Goal: Communication & Community: Ask a question

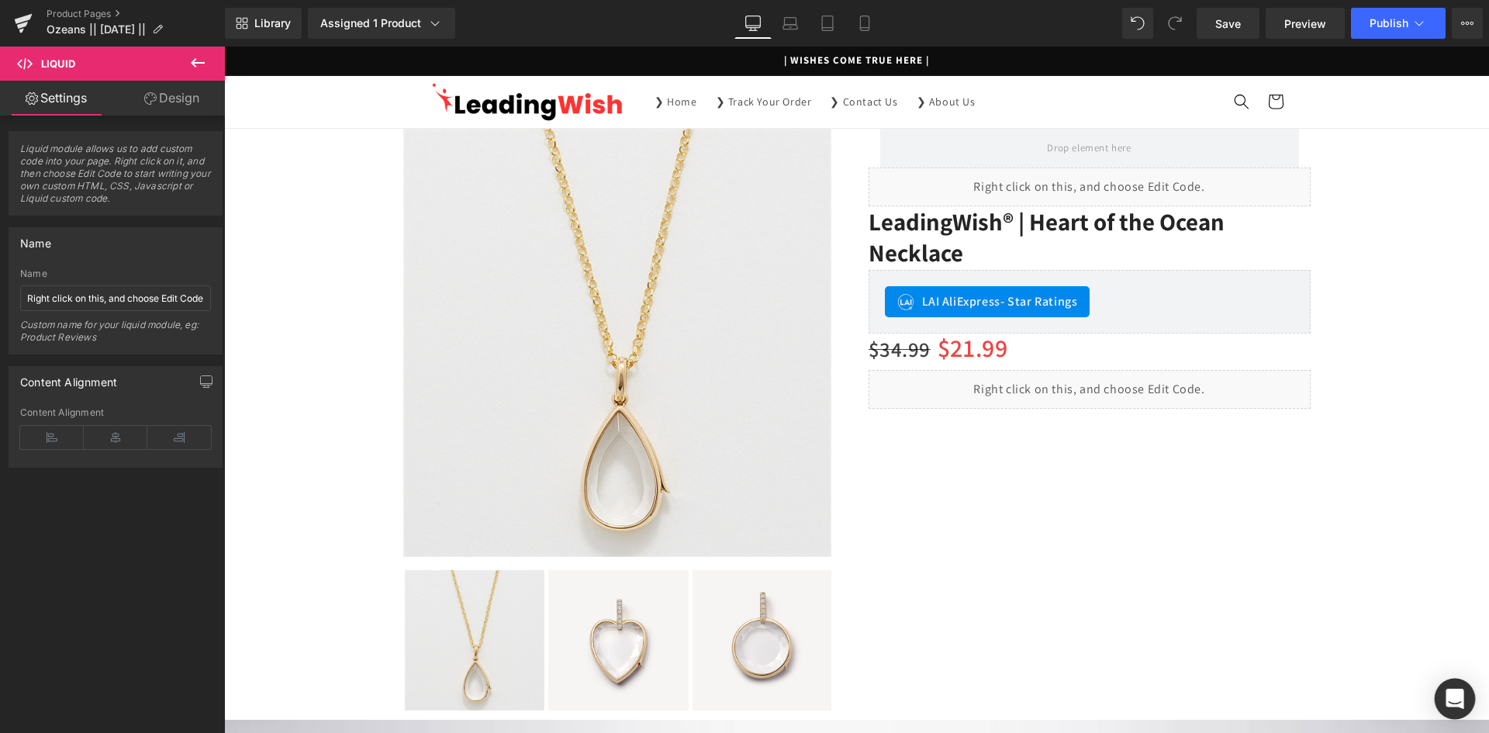
click at [1456, 696] on icon "Open Intercom Messenger" at bounding box center [1455, 699] width 18 height 20
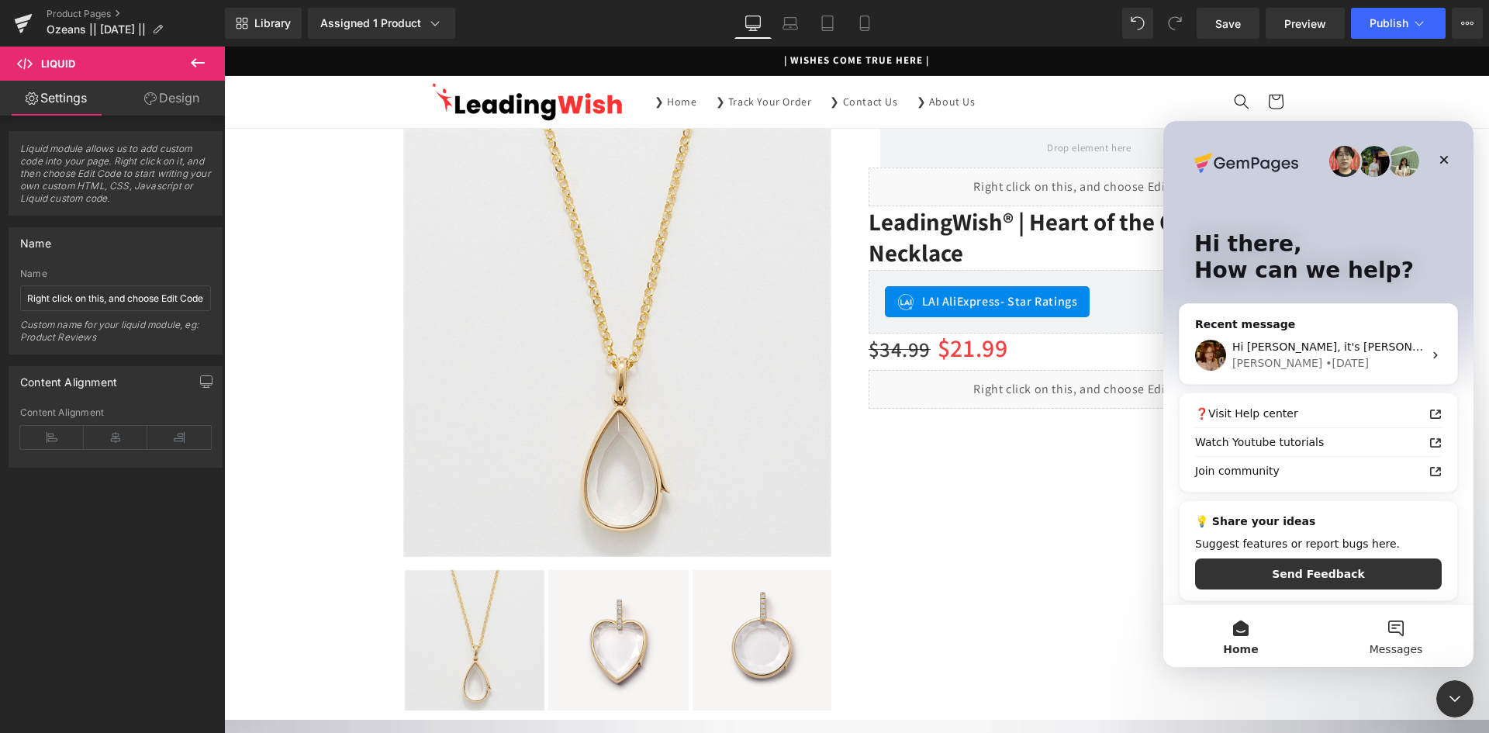
click at [1395, 630] on button "Messages" at bounding box center [1395, 636] width 155 height 62
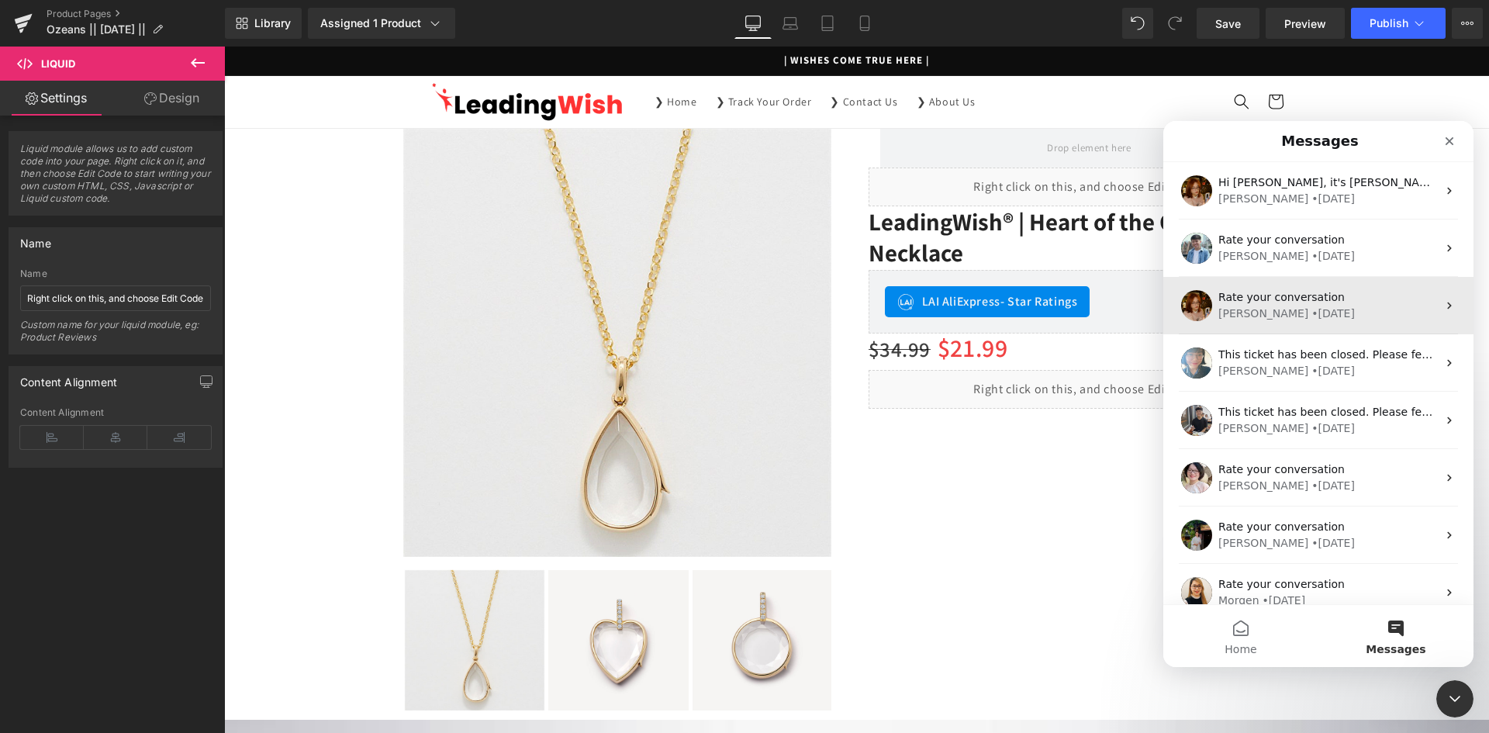
click at [1349, 301] on div "Rate your conversation" at bounding box center [1327, 297] width 219 height 16
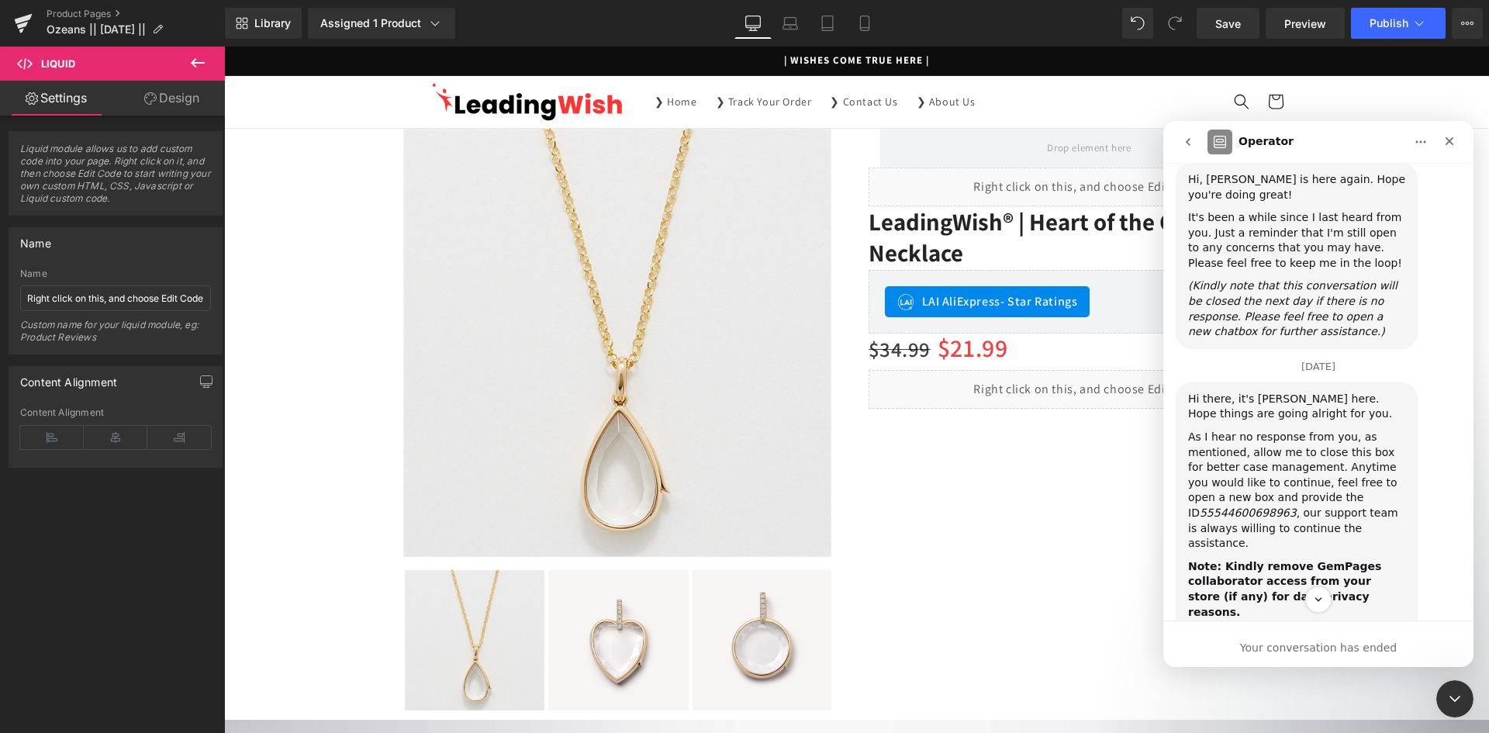
scroll to position [436, 0]
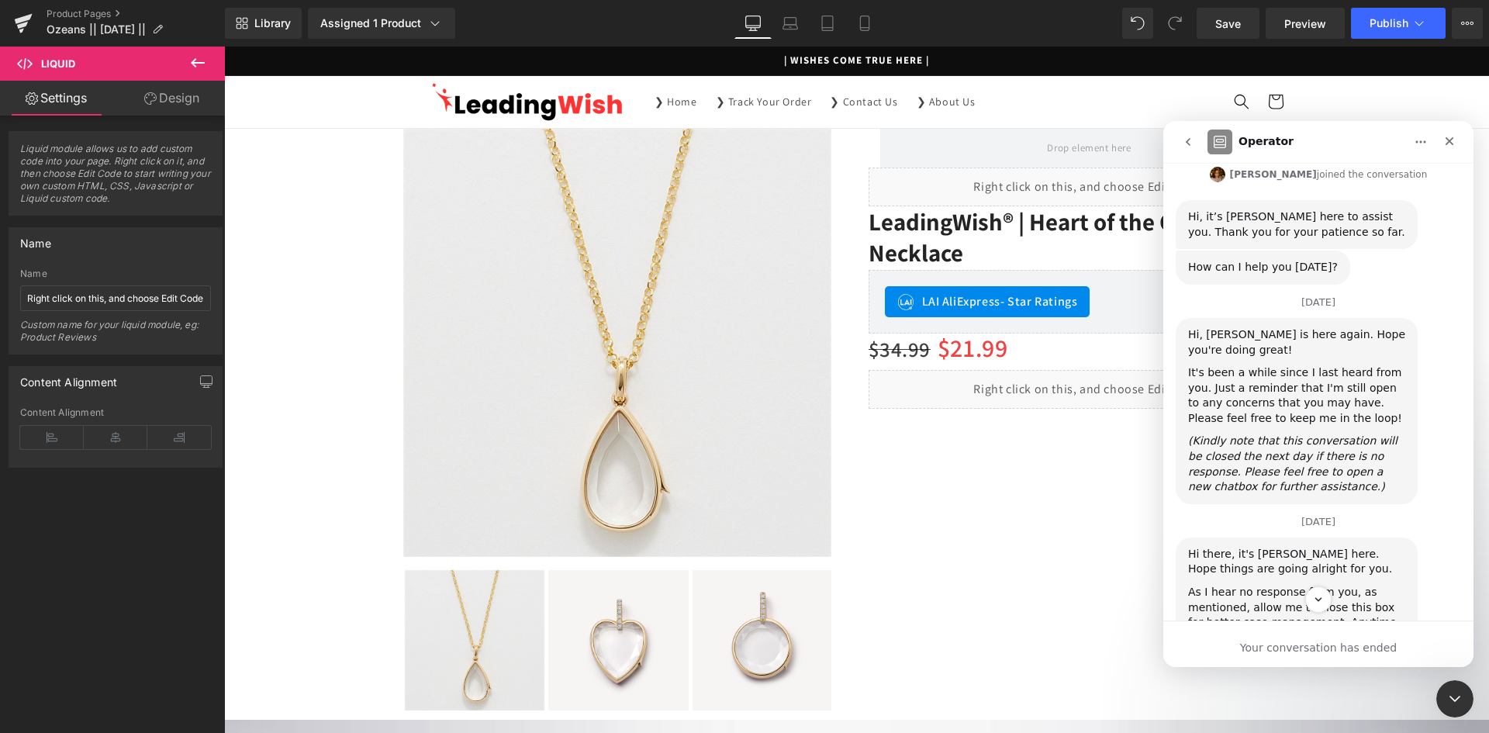
click at [1197, 137] on button "go back" at bounding box center [1187, 141] width 29 height 29
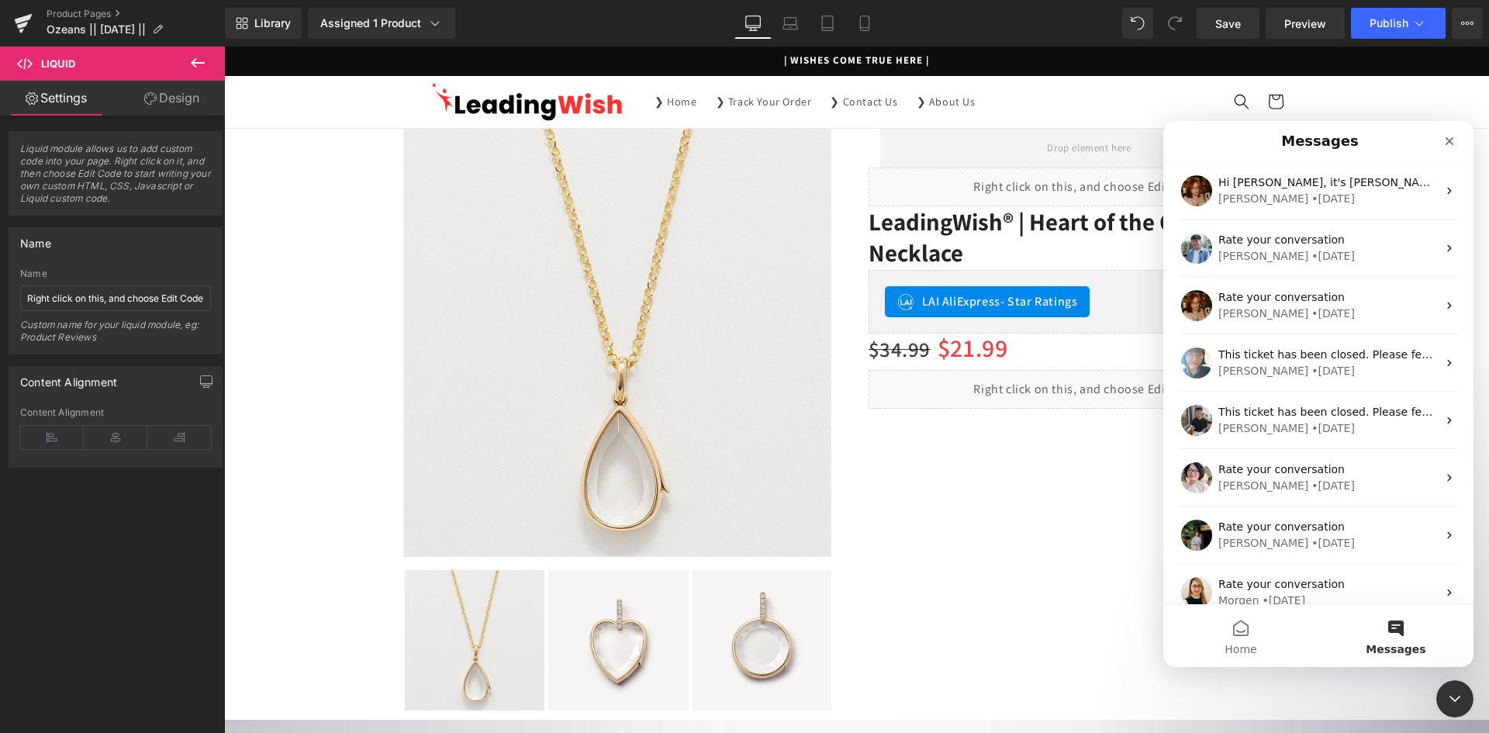
scroll to position [0, 0]
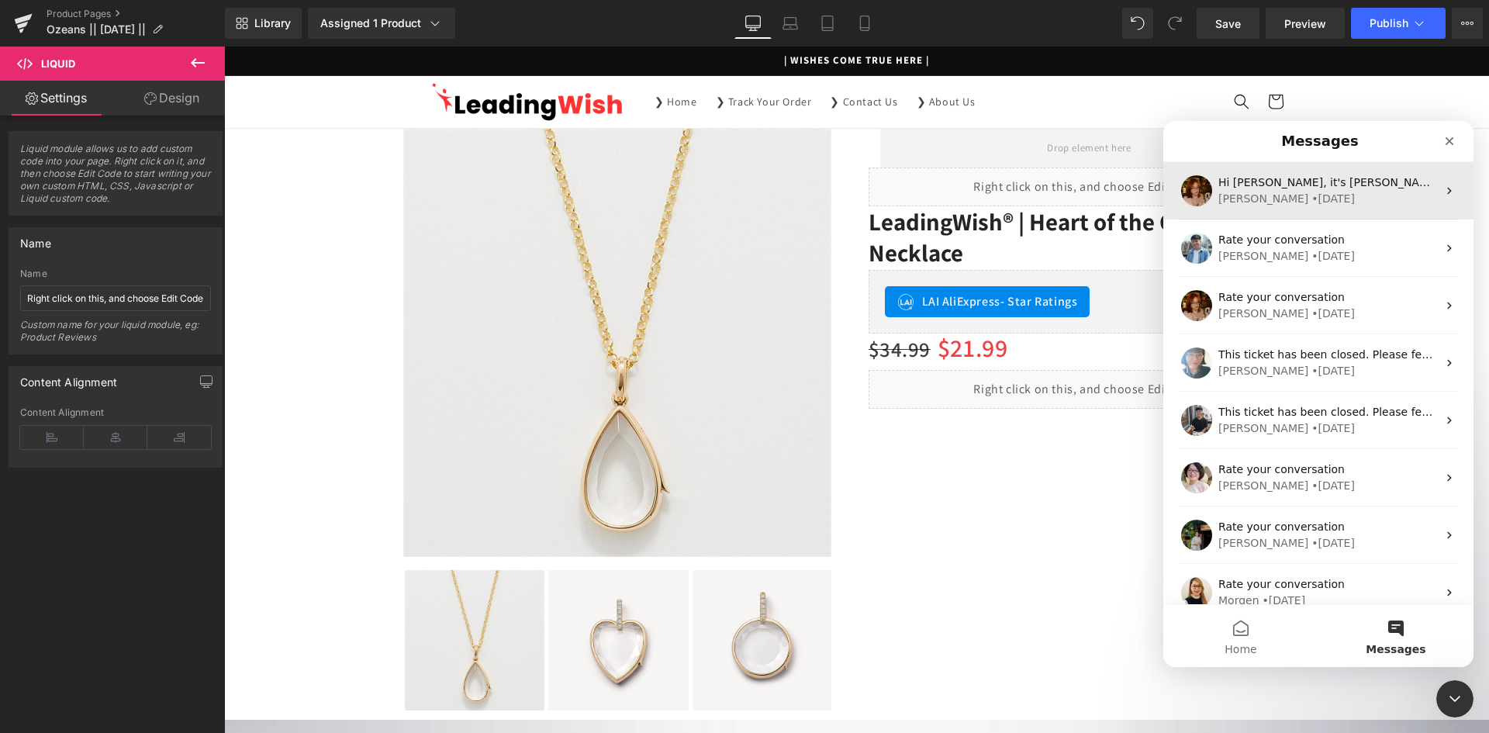
click at [1360, 199] on div "[PERSON_NAME] • [DATE]" at bounding box center [1327, 199] width 219 height 16
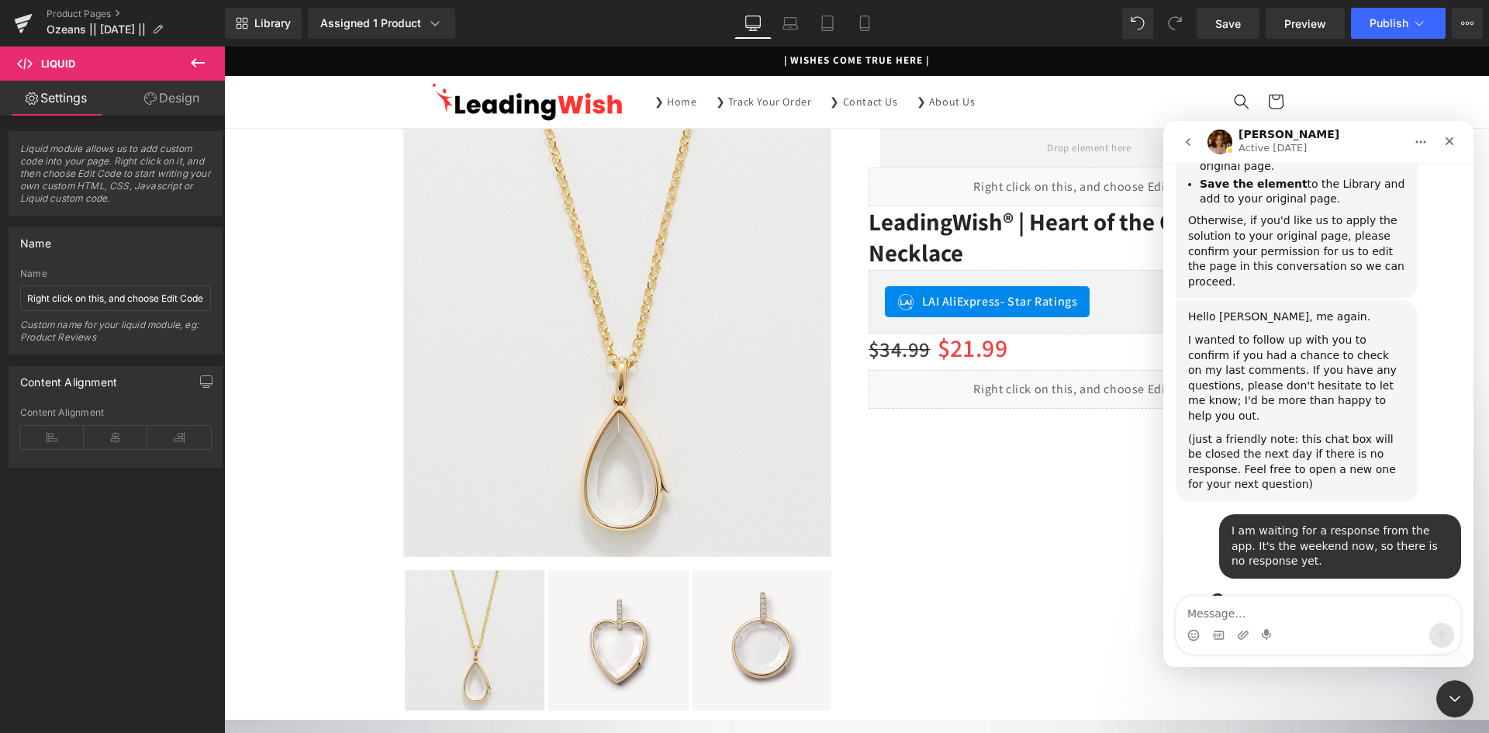
scroll to position [4686, 0]
click at [1334, 523] on div "I am waiting for a response from the app. It's the weekend now, so there is no …" at bounding box center [1339, 546] width 217 height 46
drag, startPoint x: 1238, startPoint y: 433, endPoint x: 1204, endPoint y: 433, distance: 34.9
click at [1204, 635] on div "Hi [PERSON_NAME], it's [PERSON_NAME] joining this loop to assist you. I appreci…" at bounding box center [1296, 665] width 217 height 60
click at [1375, 635] on div "Hi [PERSON_NAME], it's [PERSON_NAME] joining this loop to assist you. I appreci…" at bounding box center [1296, 665] width 217 height 60
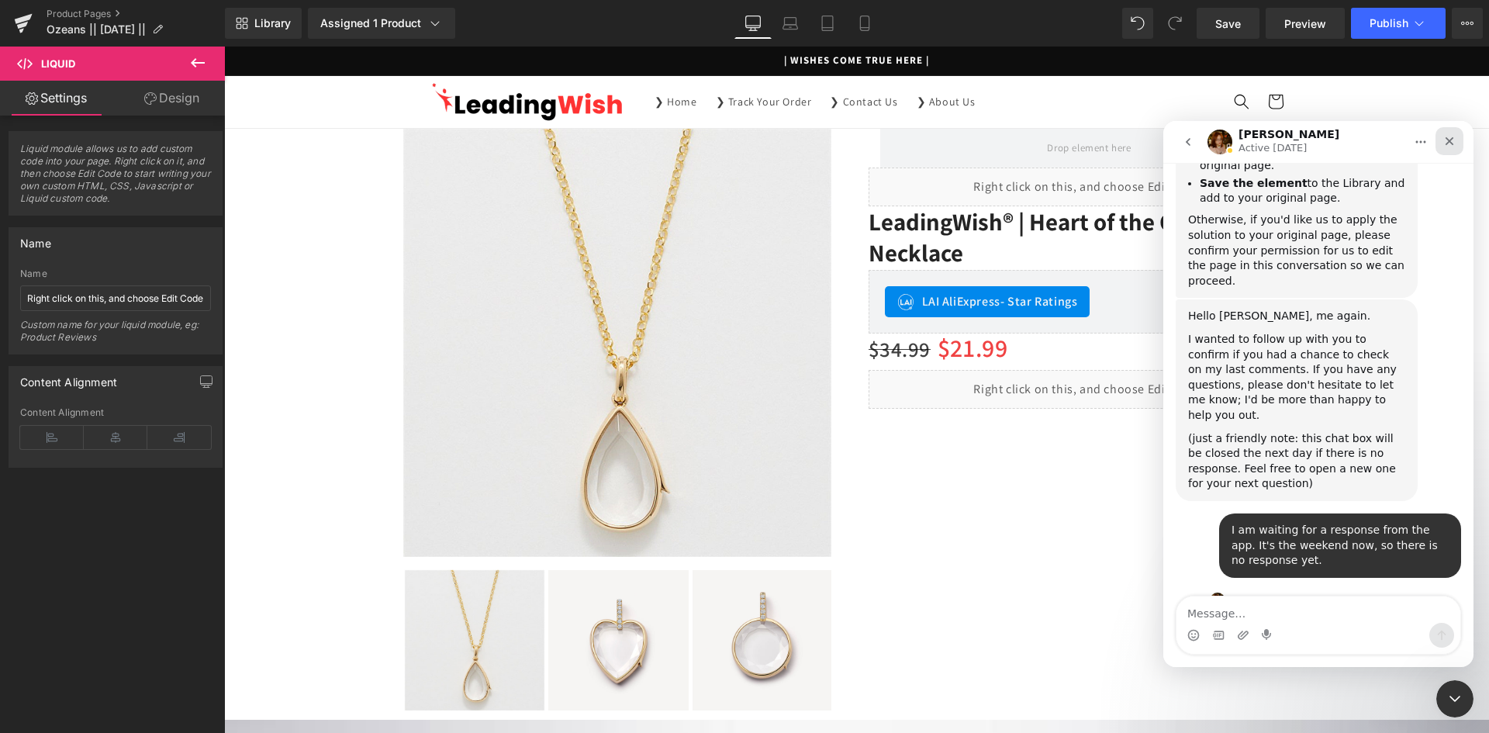
click at [1454, 139] on icon "Close" at bounding box center [1449, 141] width 12 height 12
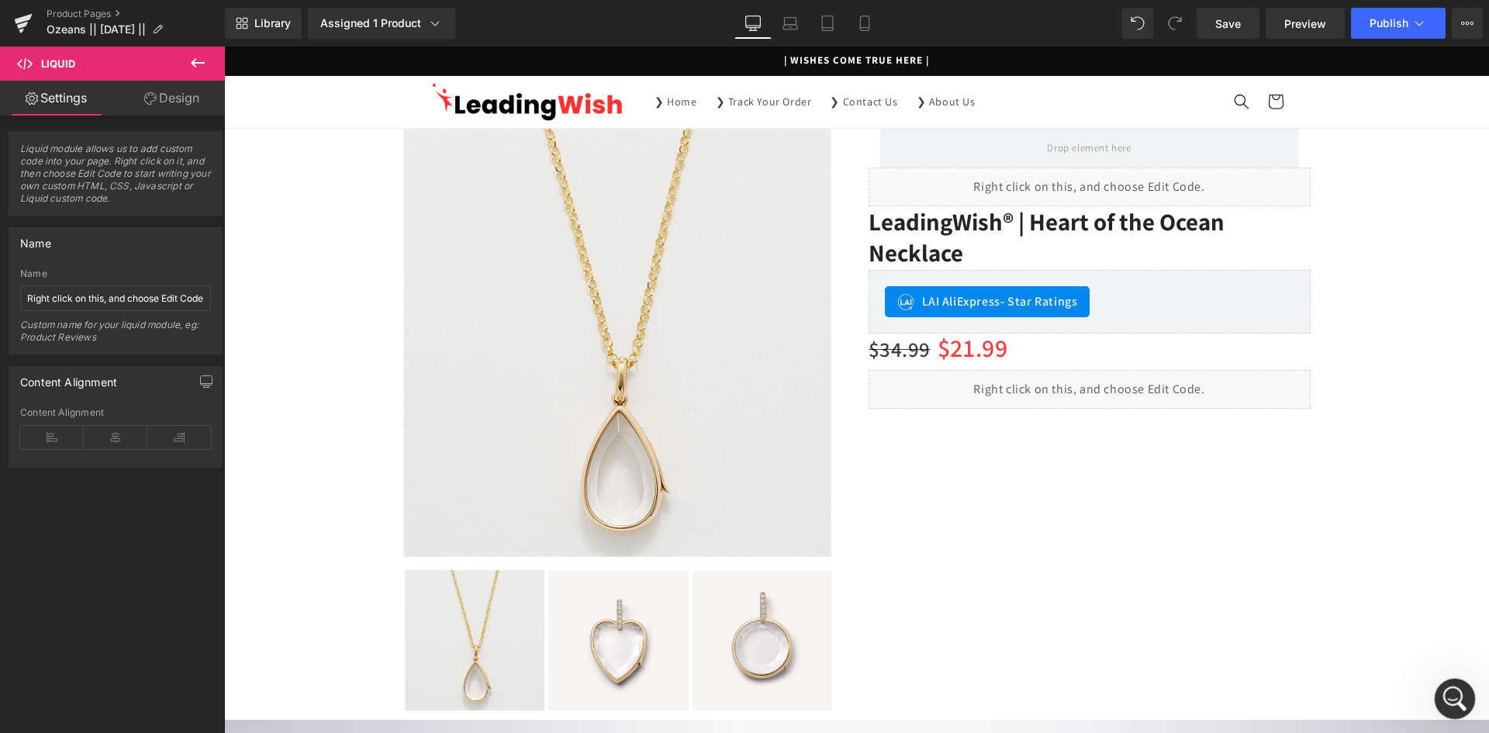
scroll to position [4682, 0]
click at [1449, 702] on icon "Open Intercom Messenger" at bounding box center [1453, 697] width 26 height 26
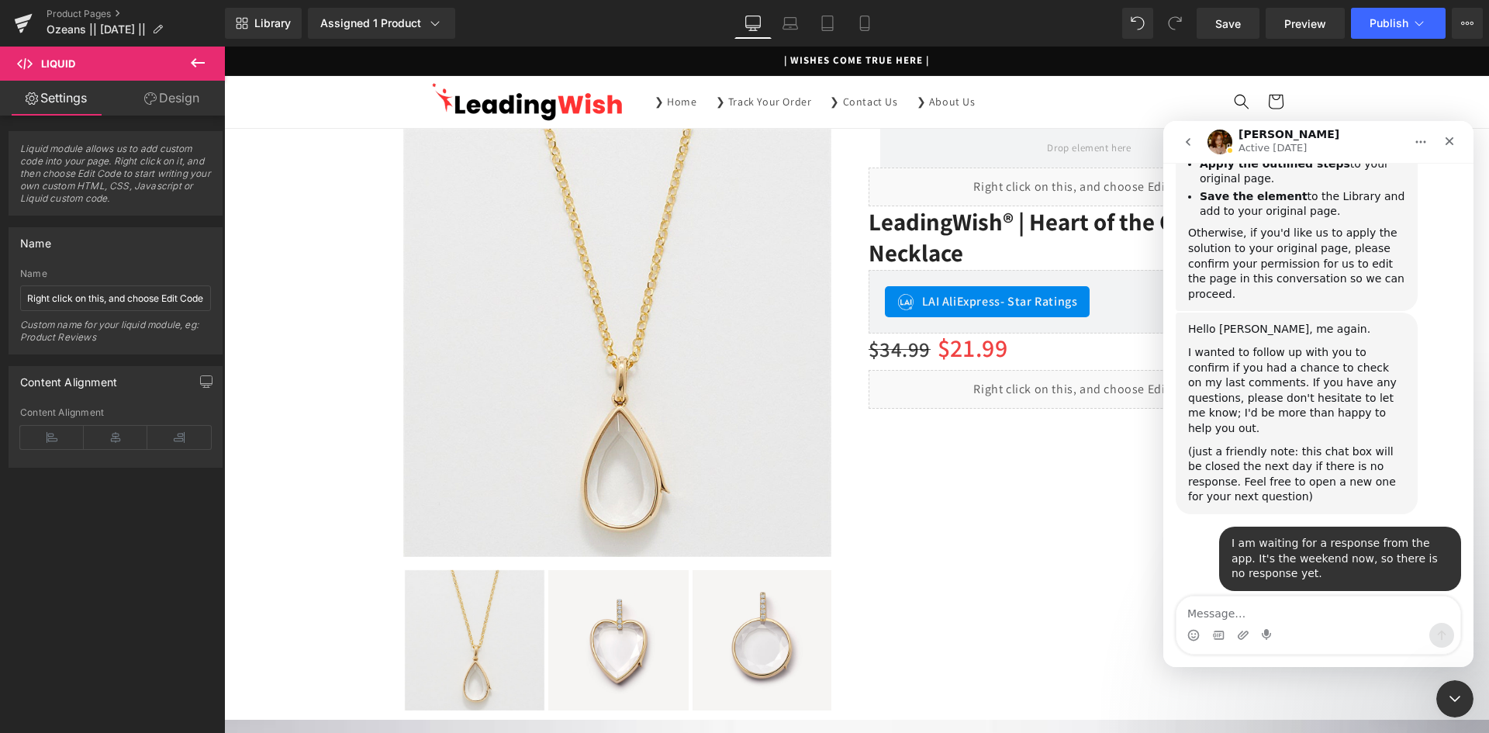
scroll to position [4686, 0]
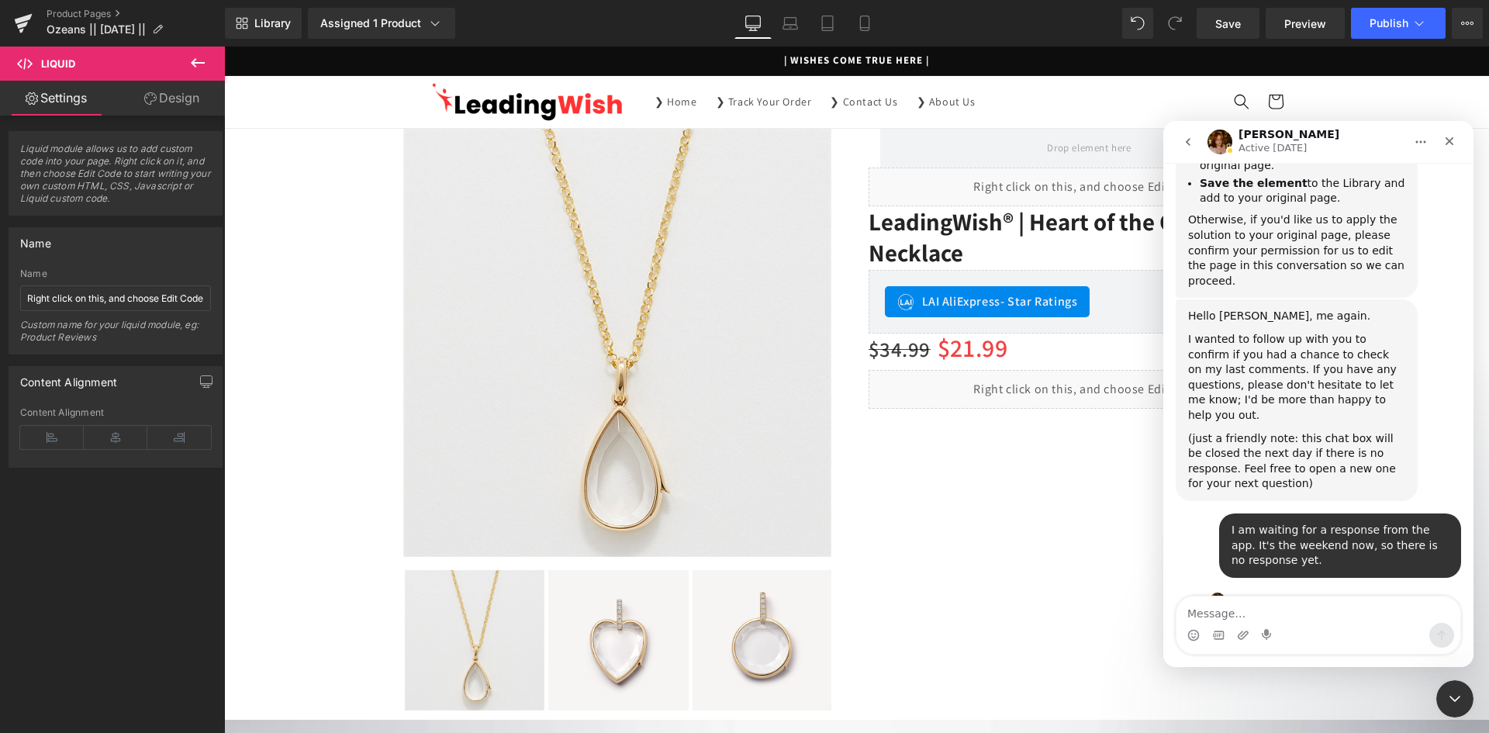
click at [1186, 141] on icon "go back" at bounding box center [1188, 142] width 12 height 12
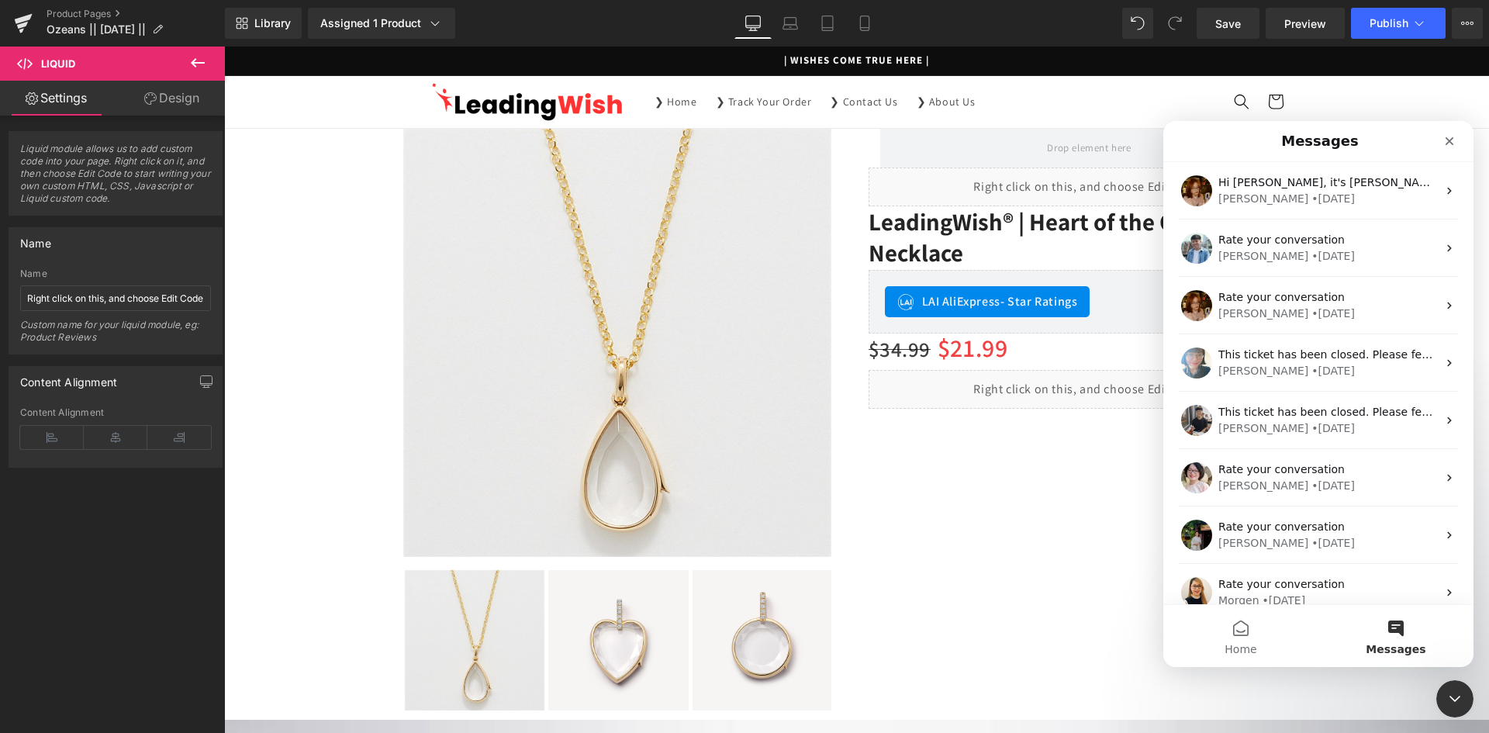
scroll to position [0, 0]
click at [1401, 632] on button "Messages" at bounding box center [1395, 636] width 155 height 62
click at [1240, 634] on button "Home" at bounding box center [1240, 636] width 155 height 62
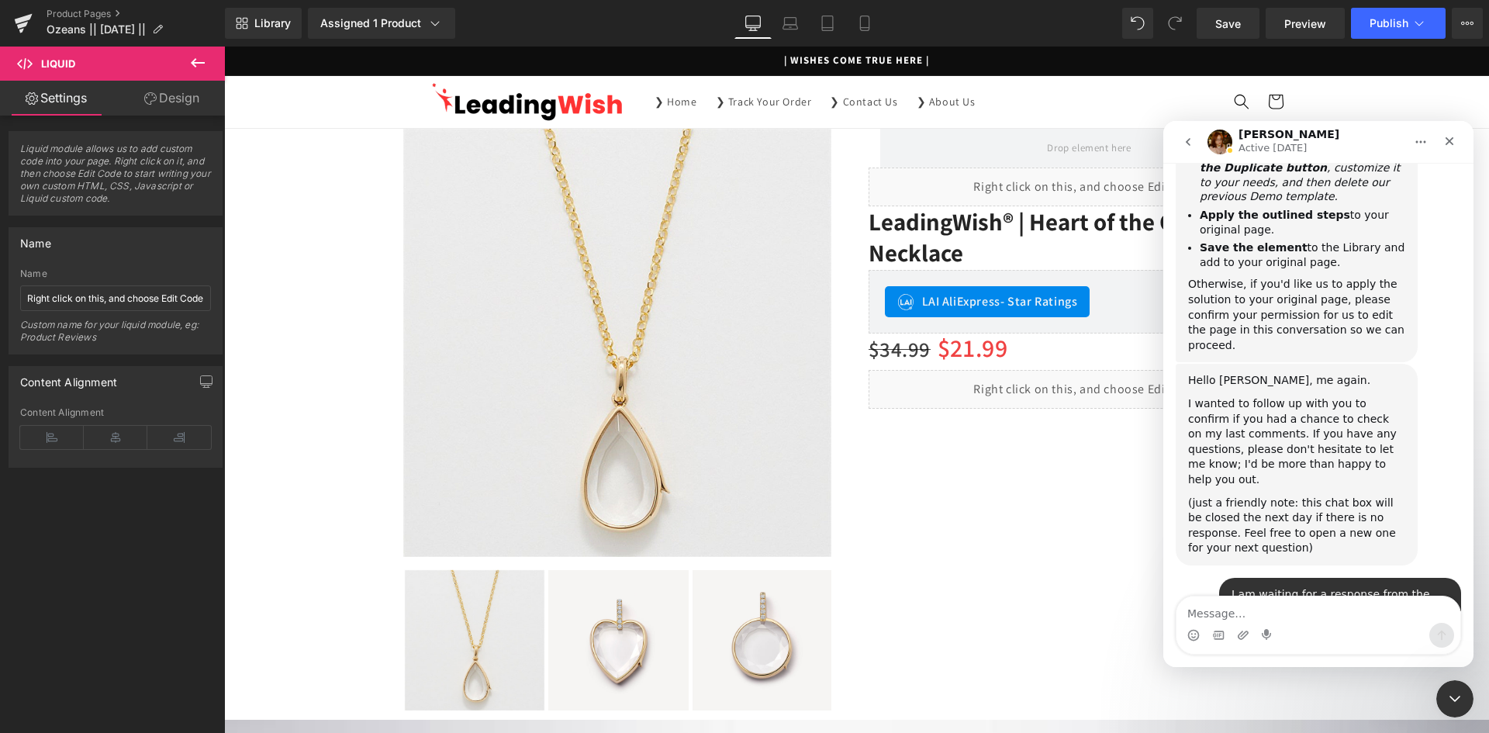
scroll to position [4686, 0]
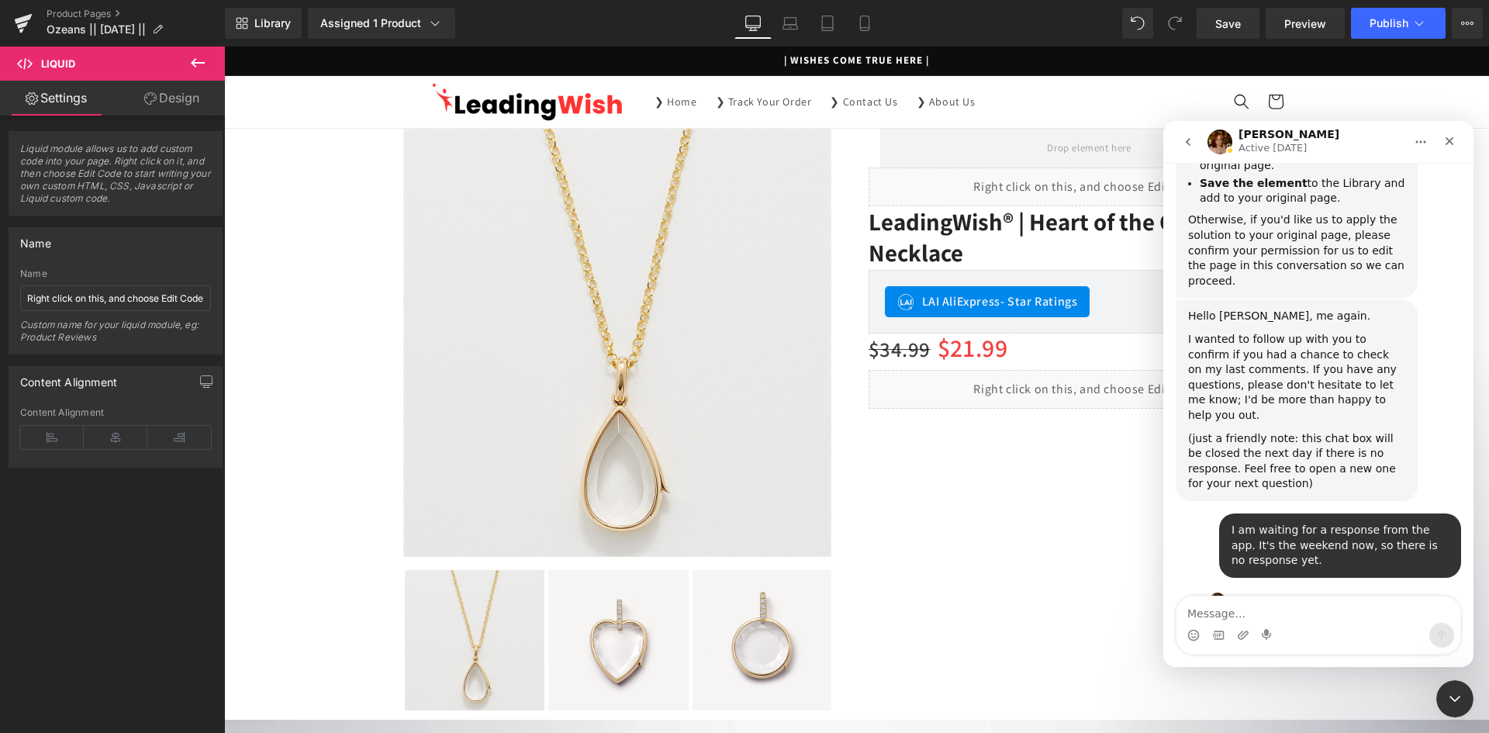
click at [1257, 626] on div "Intercom messenger" at bounding box center [1318, 635] width 284 height 25
click at [1256, 612] on textarea "Message…" at bounding box center [1318, 609] width 284 height 26
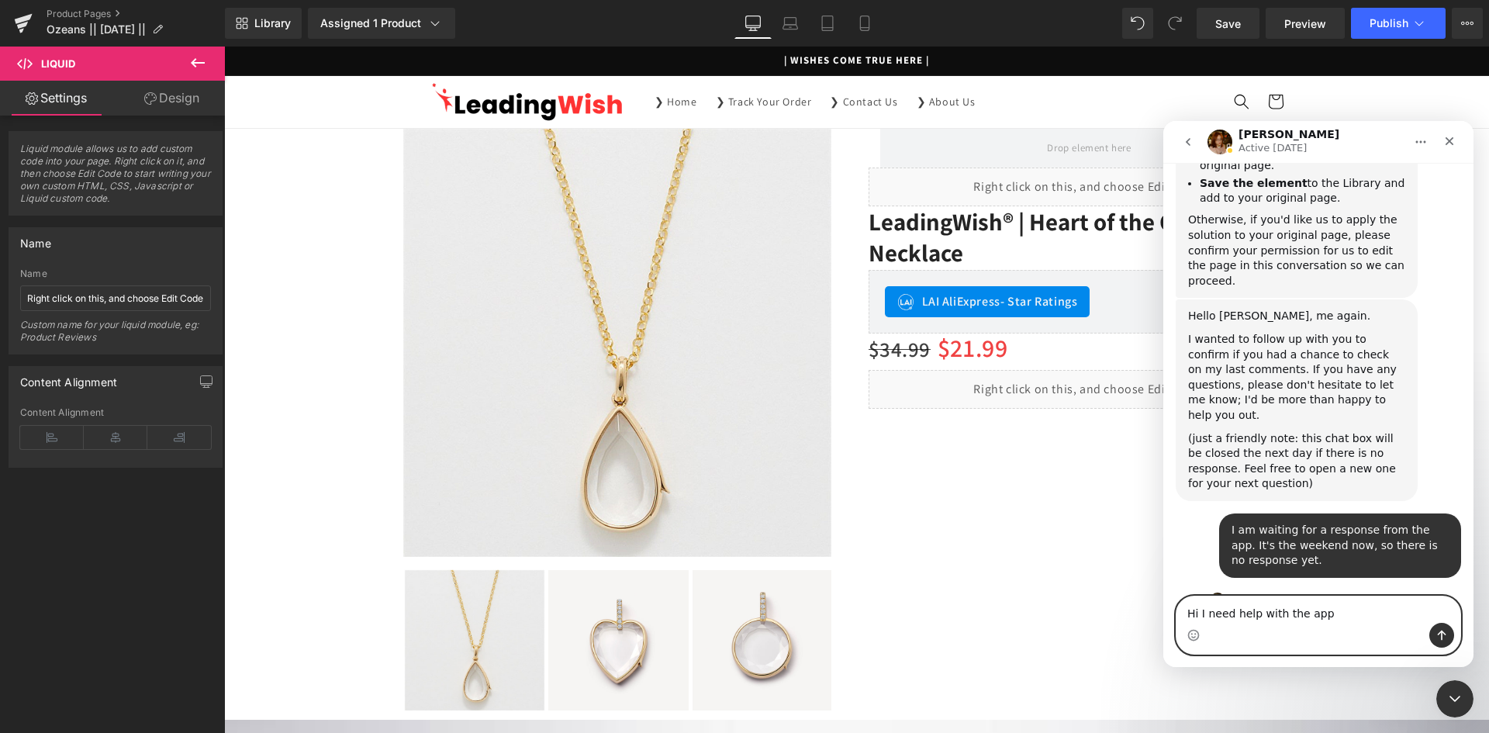
type textarea "Hi I need help with the app"
click at [1437, 628] on button "Send a message…" at bounding box center [1441, 635] width 25 height 25
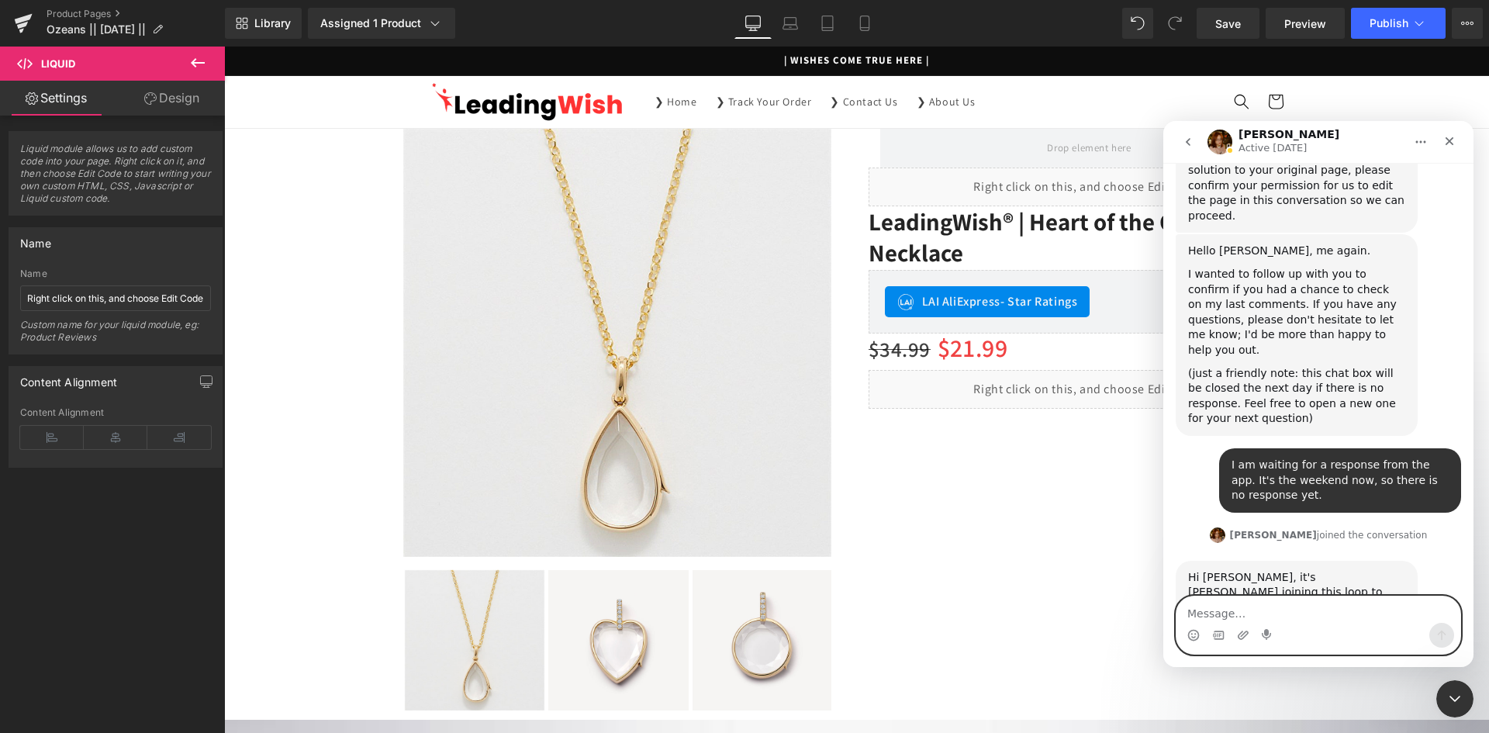
scroll to position [4753, 0]
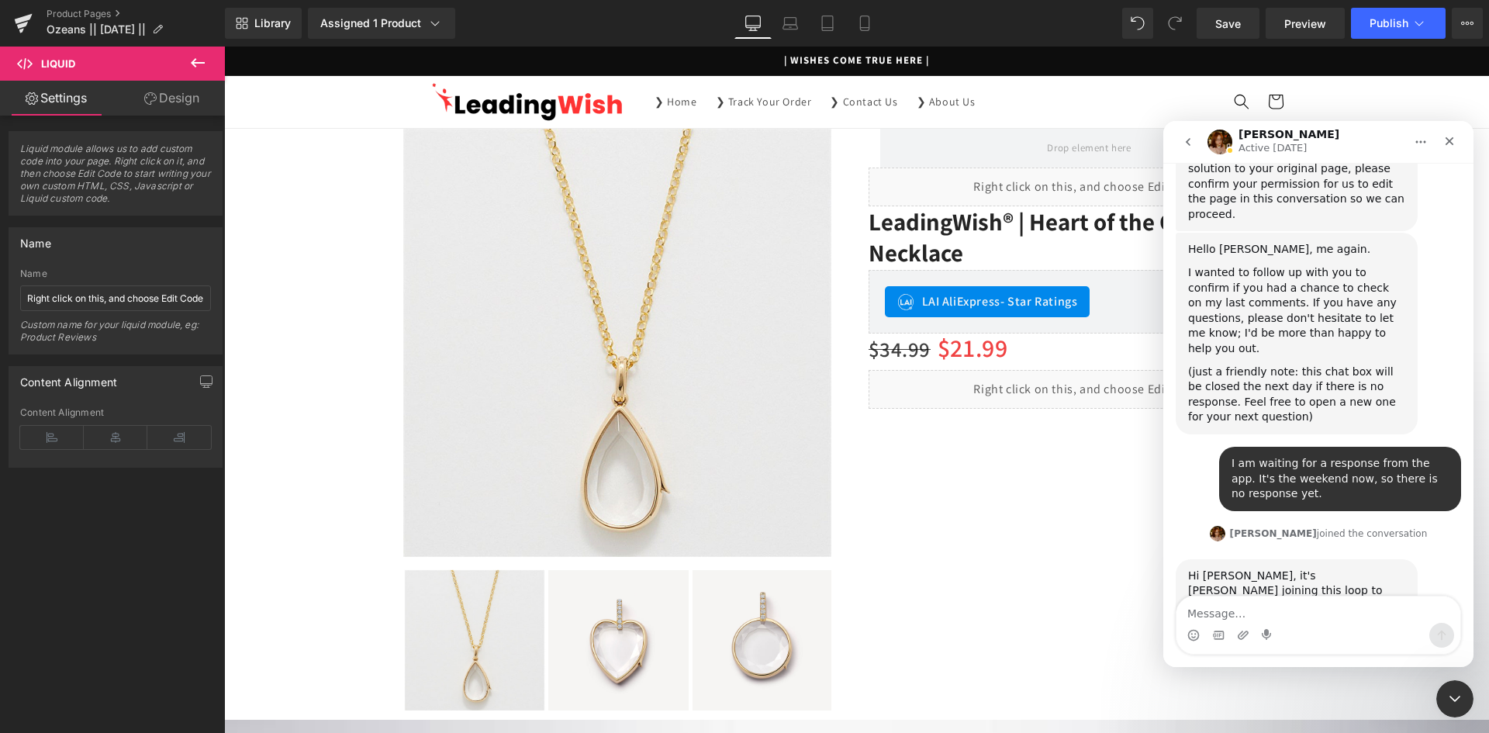
click at [997, 575] on div at bounding box center [744, 343] width 1489 height 686
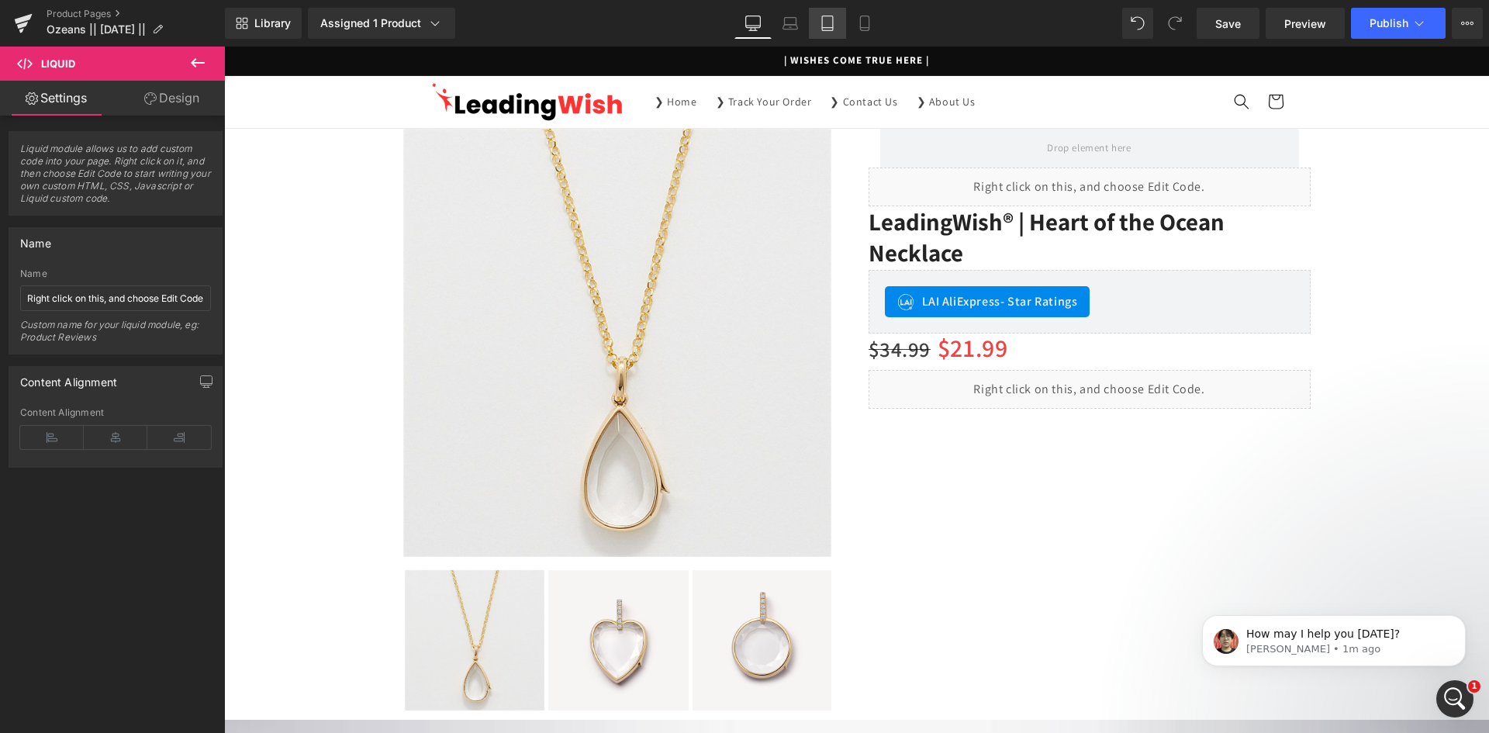
scroll to position [4865, 0]
click at [1269, 640] on p "How may I help you [DATE]?" at bounding box center [1346, 635] width 200 height 16
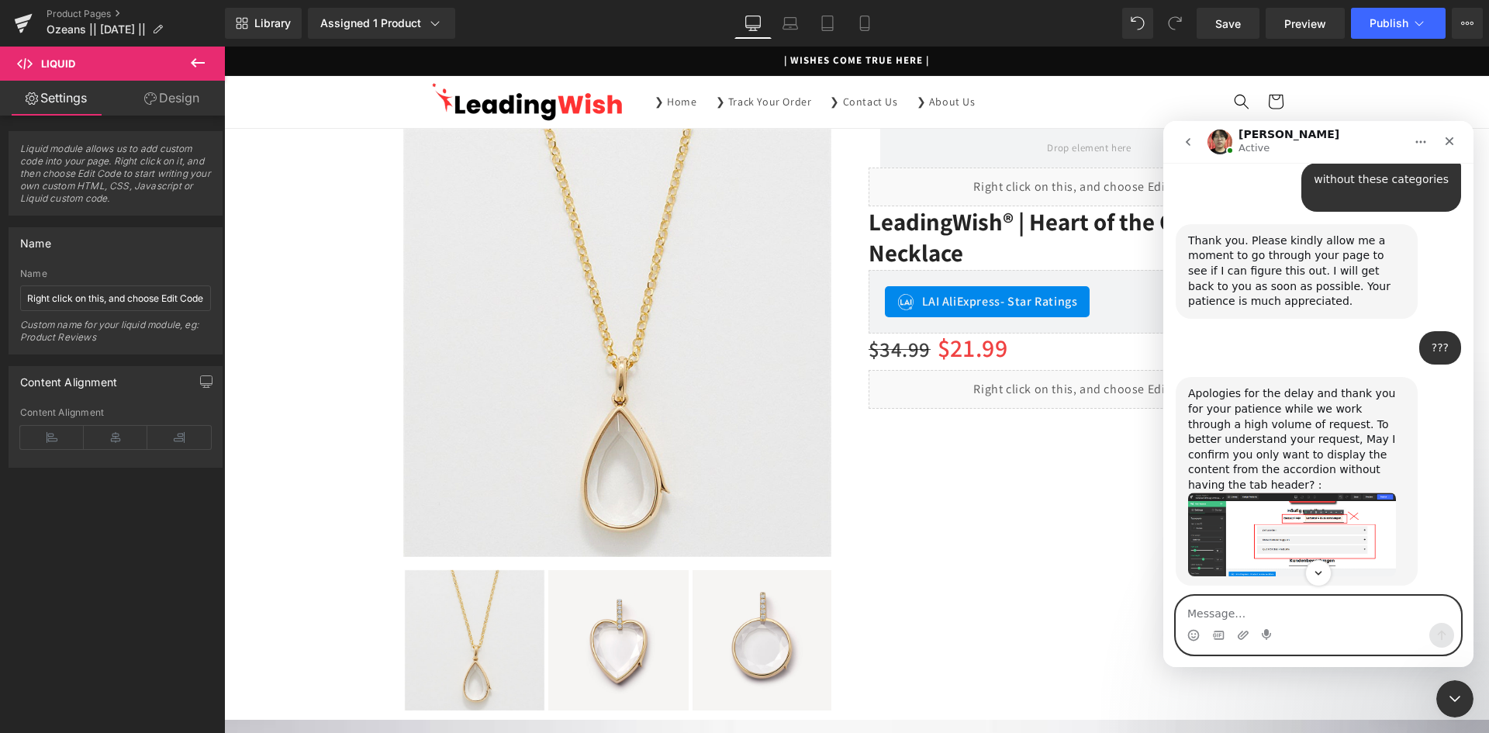
scroll to position [4891, 0]
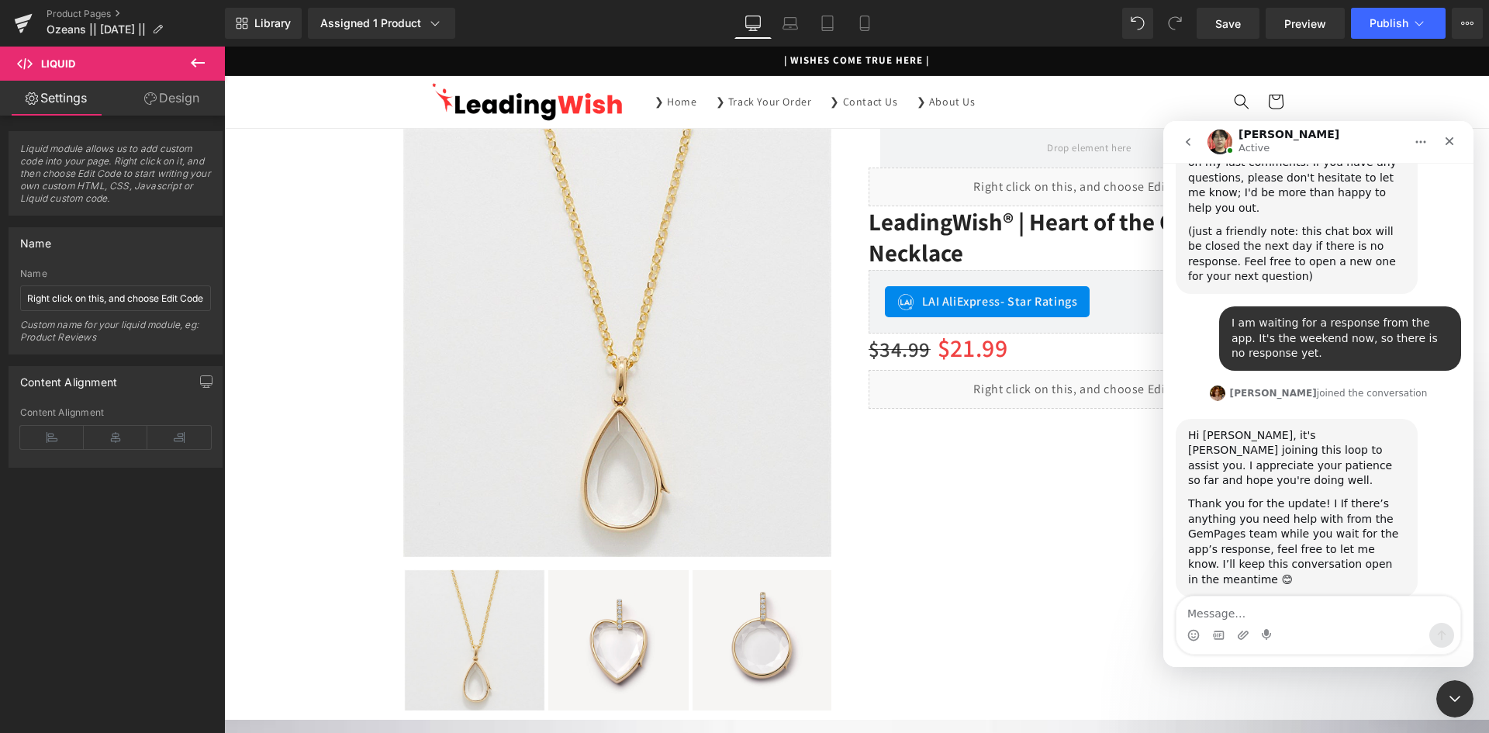
click at [1023, 399] on div at bounding box center [744, 343] width 1489 height 686
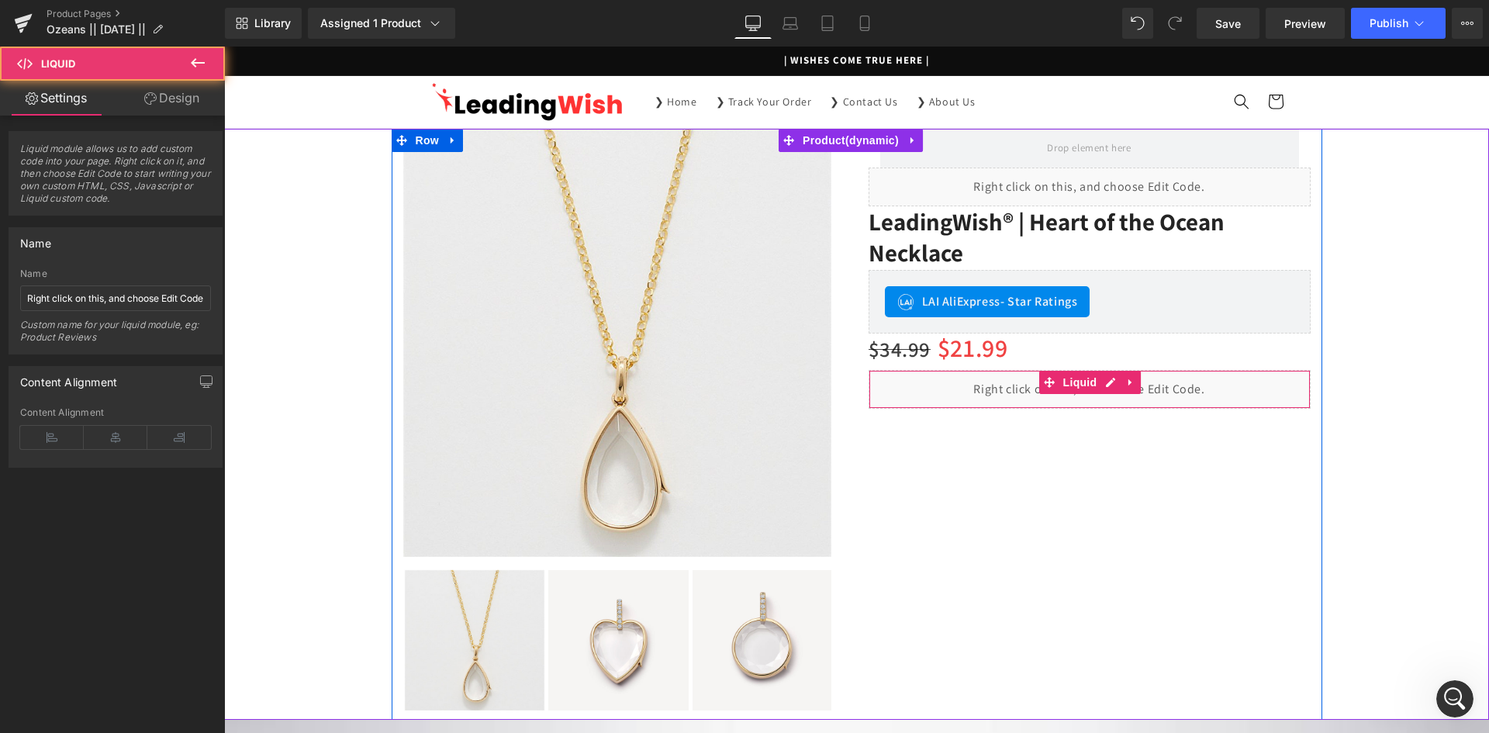
click at [980, 393] on div "Liquid" at bounding box center [1090, 389] width 442 height 39
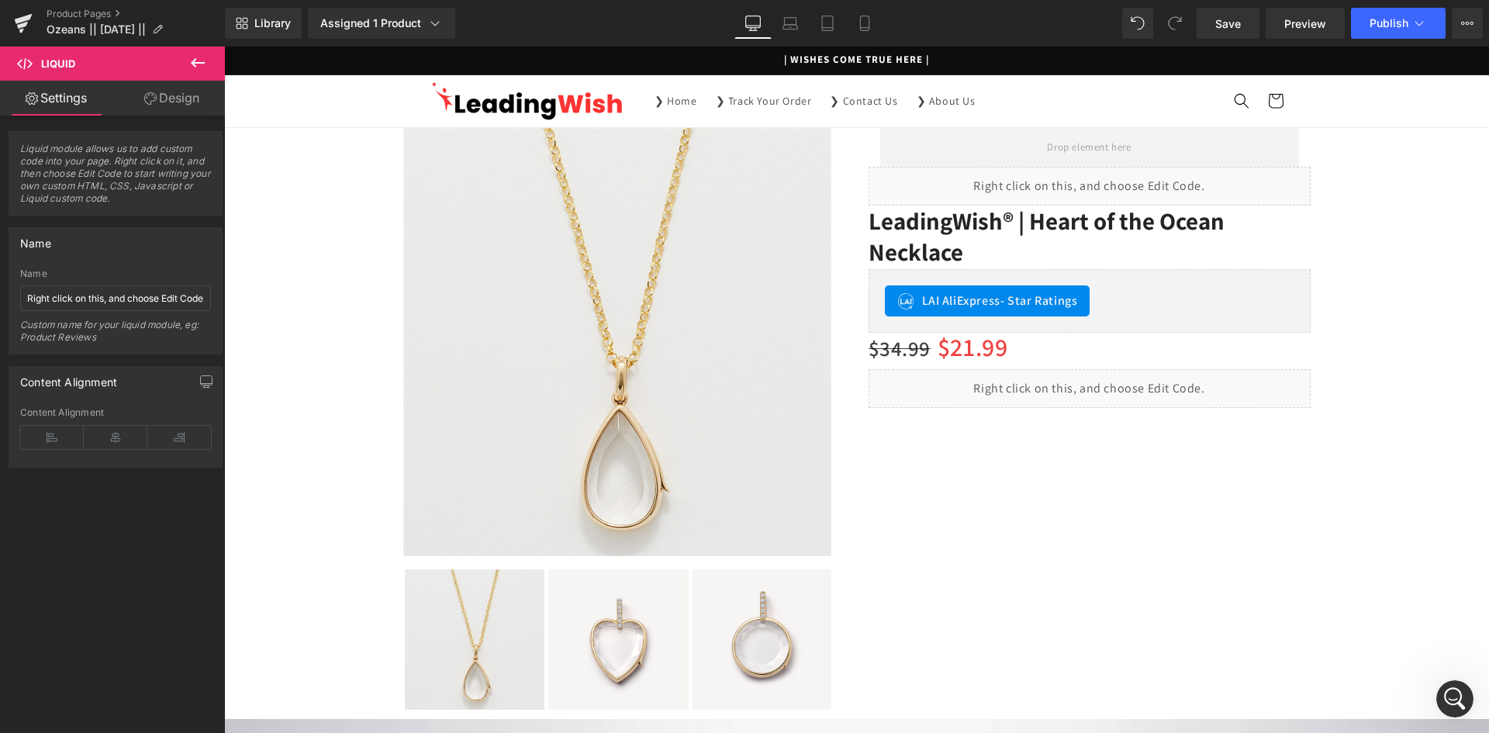
scroll to position [0, 0]
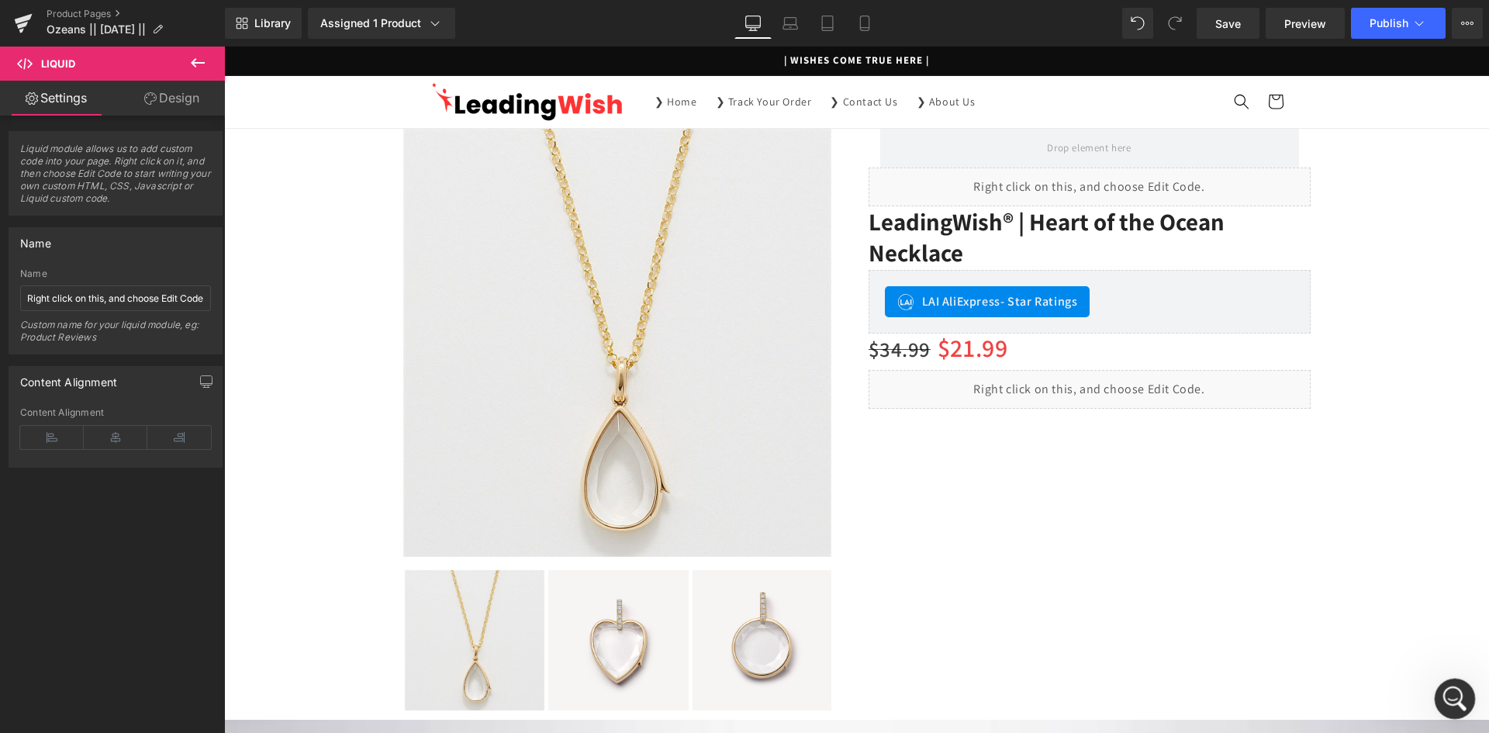
click at [1459, 701] on icon "Open Intercom Messenger" at bounding box center [1453, 697] width 26 height 26
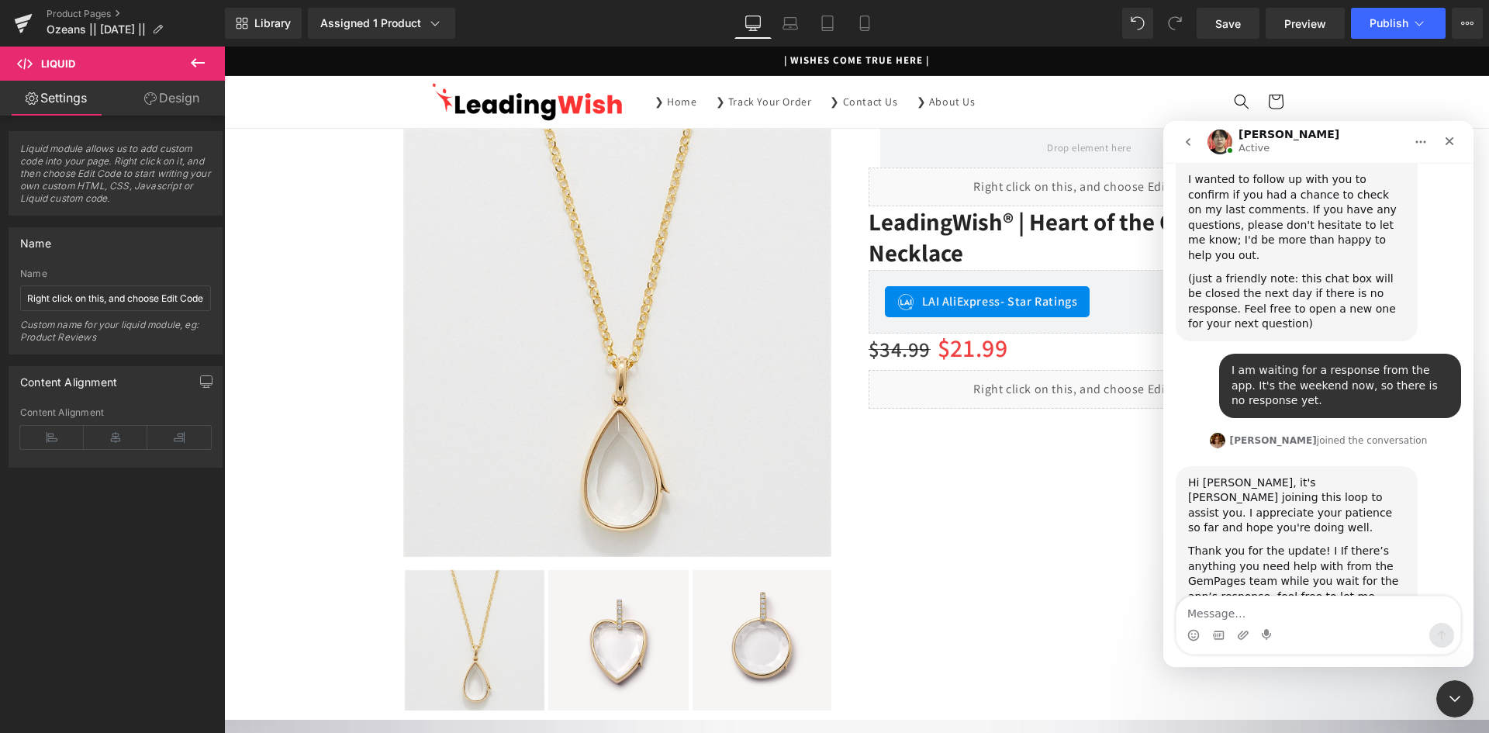
click at [1276, 611] on textarea "Message…" at bounding box center [1318, 609] width 284 height 26
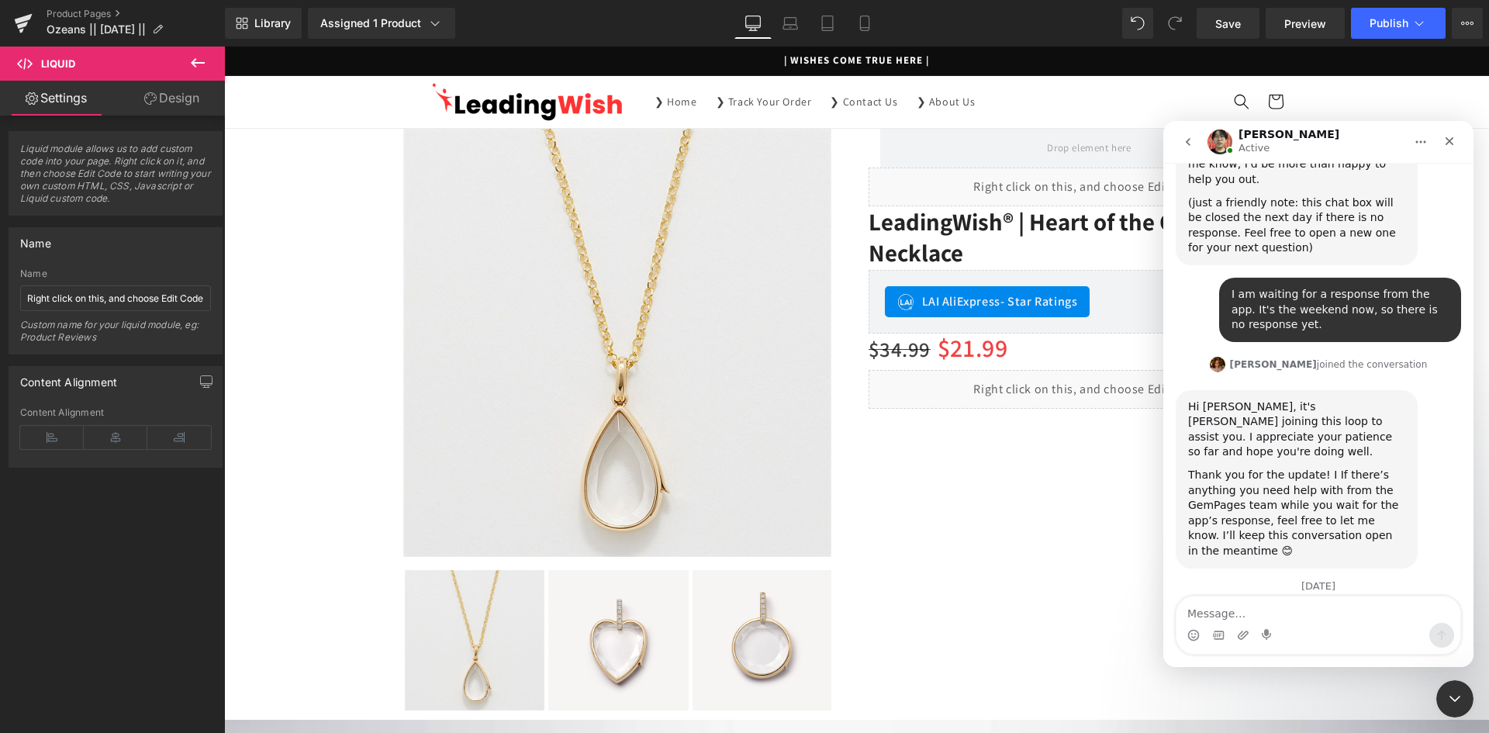
scroll to position [5027, 0]
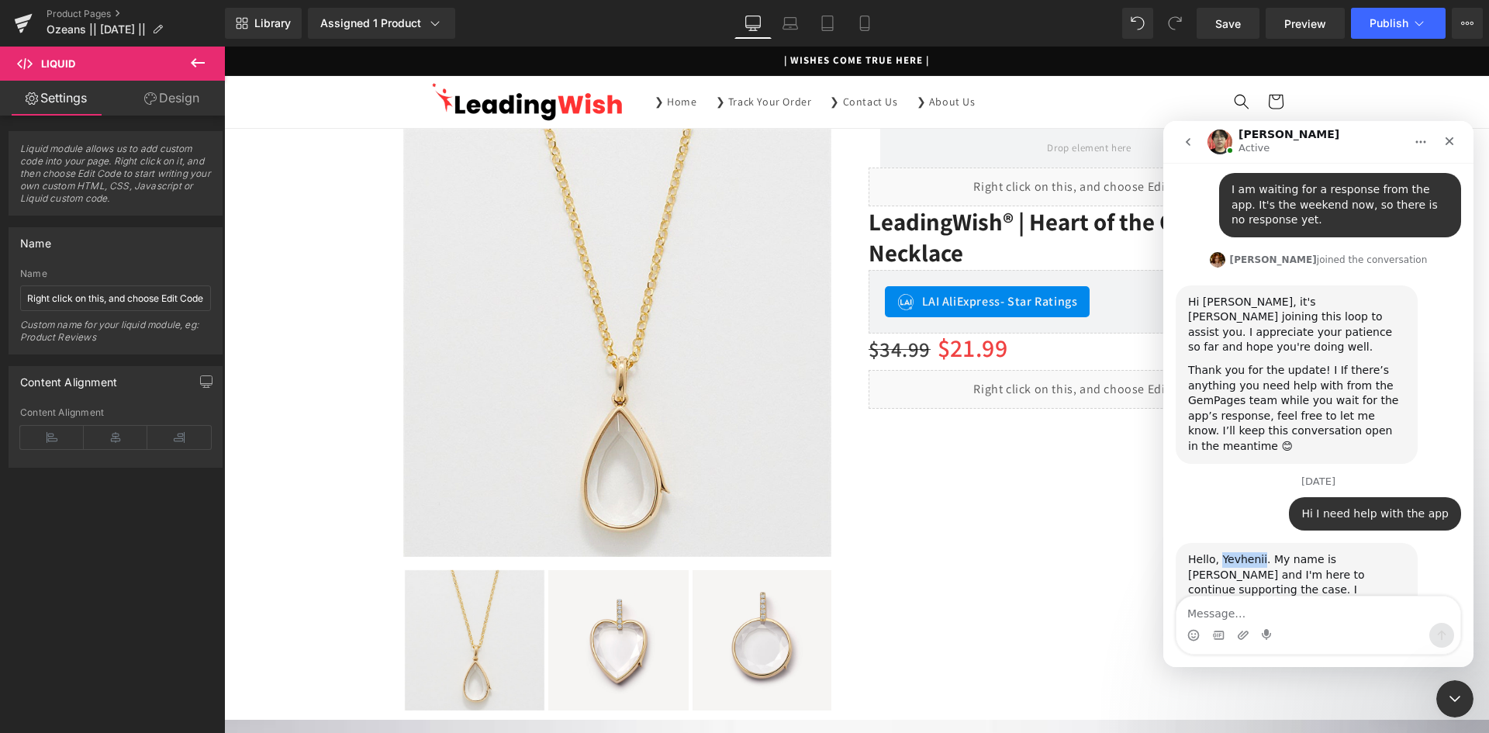
drag, startPoint x: 1219, startPoint y: 316, endPoint x: 1257, endPoint y: 324, distance: 38.8
click at [1257, 552] on div "Hello, Yevhenii. My name is [PERSON_NAME] and I'm here to continue supporting t…" at bounding box center [1296, 590] width 217 height 76
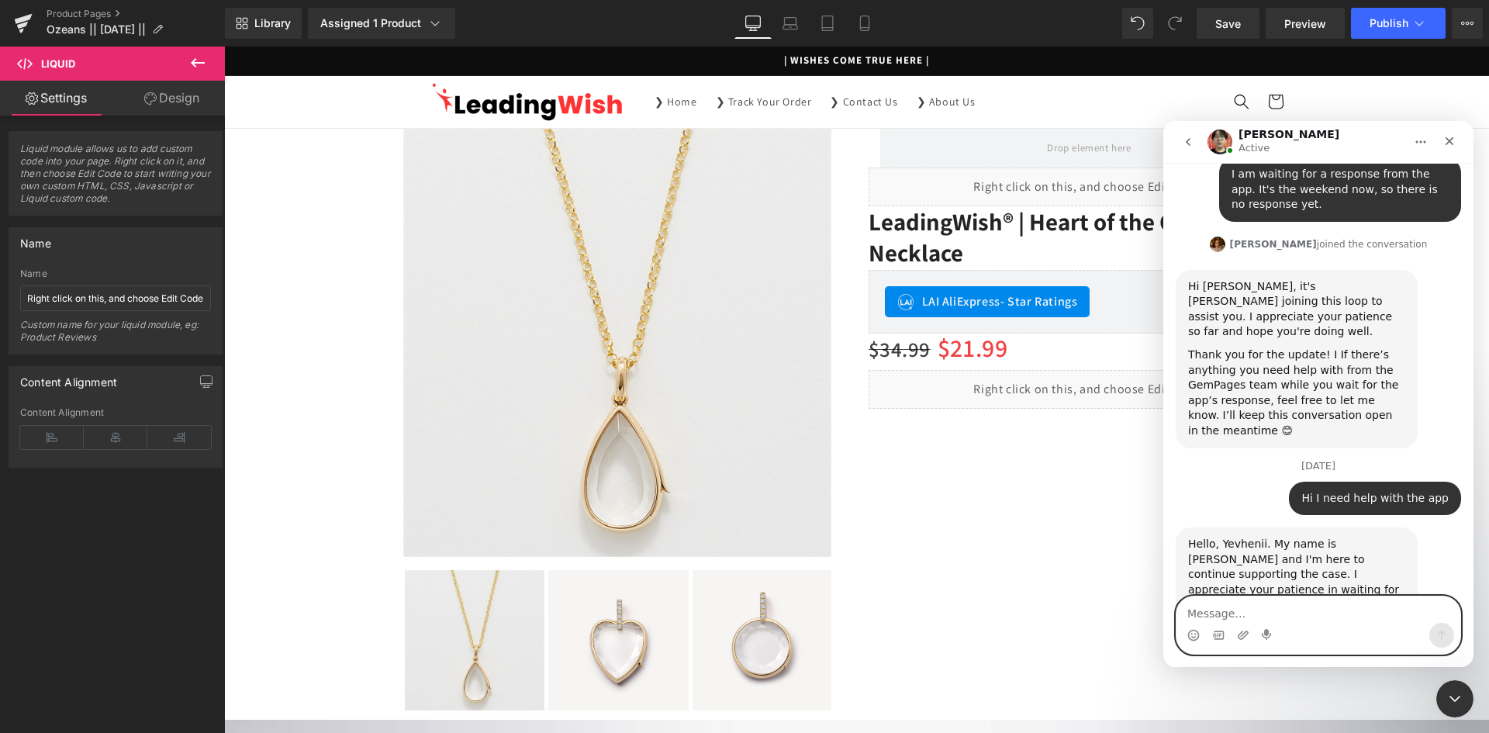
click at [1238, 613] on textarea "Message…" at bounding box center [1318, 609] width 284 height 26
type textarea "I"
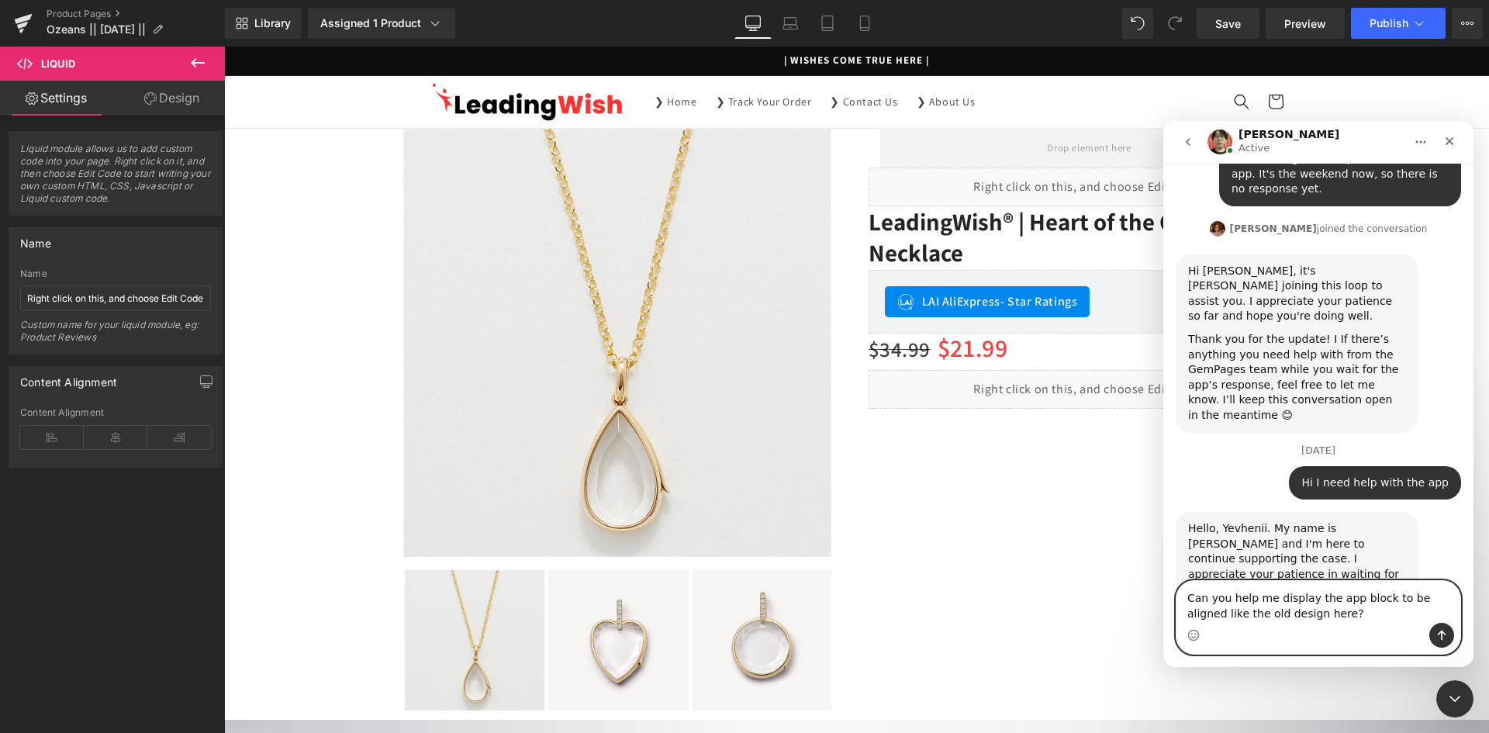
type textarea "Can you help me display the app block to be aligned like the old design here?"
click at [1441, 628] on button "Send a message…" at bounding box center [1441, 635] width 25 height 25
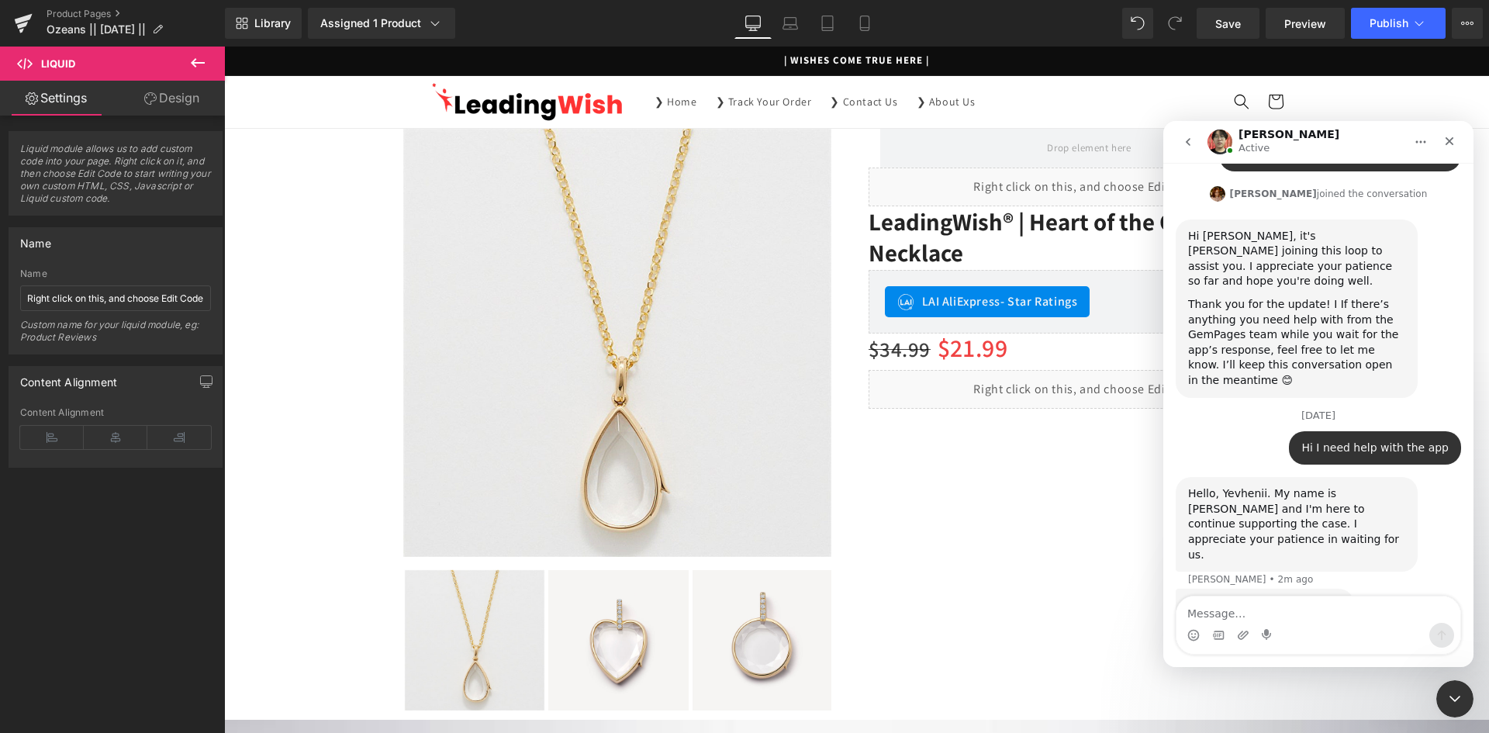
click at [1341, 638] on div "Intercom messenger" at bounding box center [1318, 635] width 284 height 25
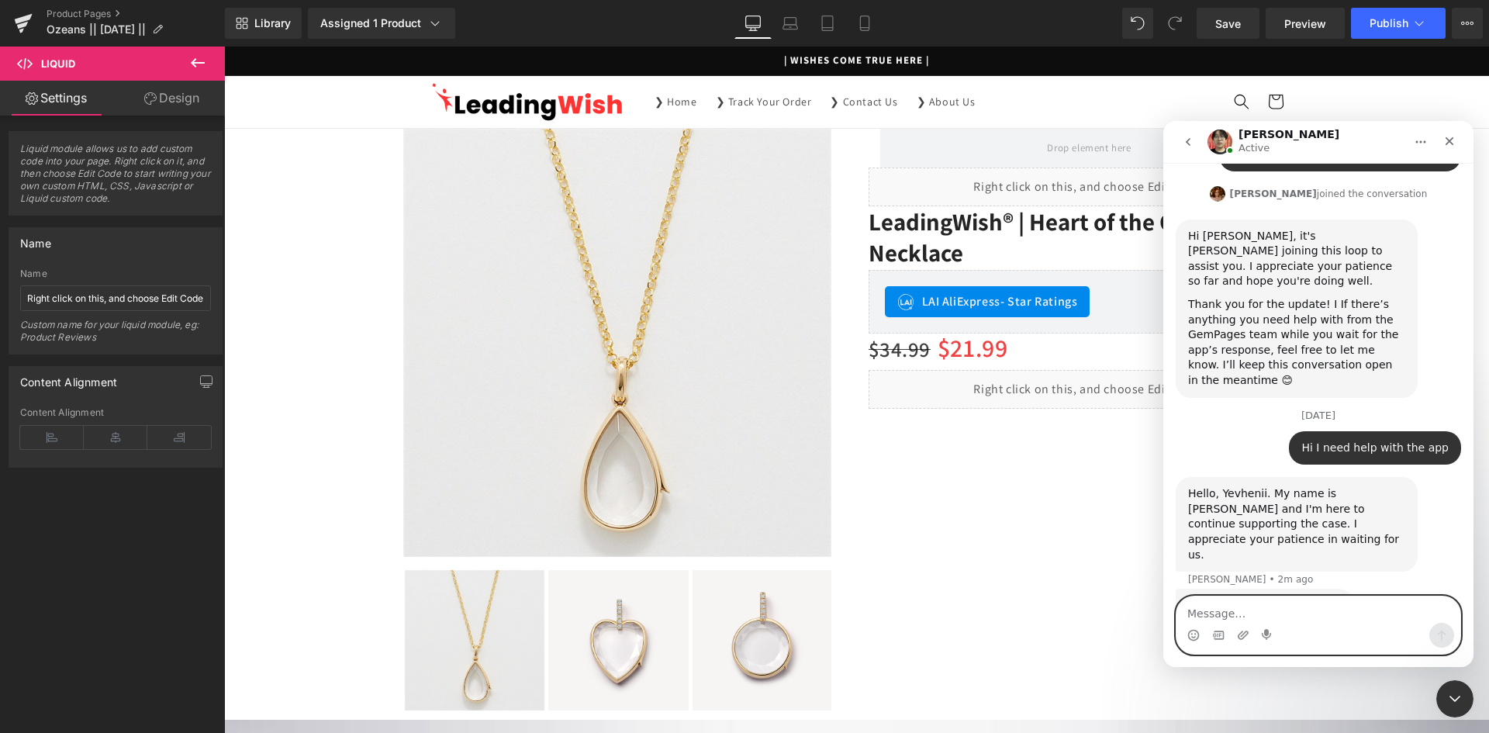
click at [1332, 620] on textarea "Message…" at bounding box center [1318, 609] width 284 height 26
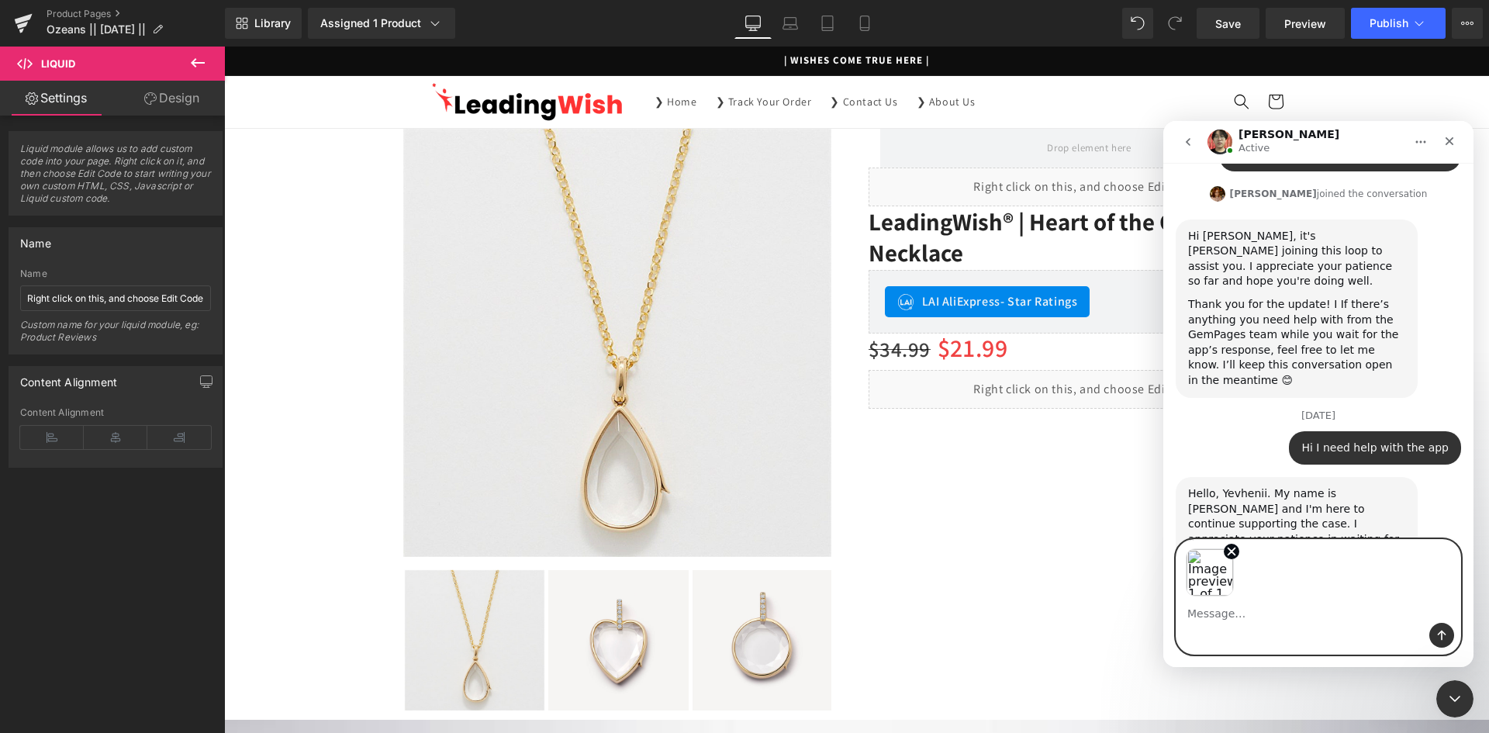
scroll to position [5149, 0]
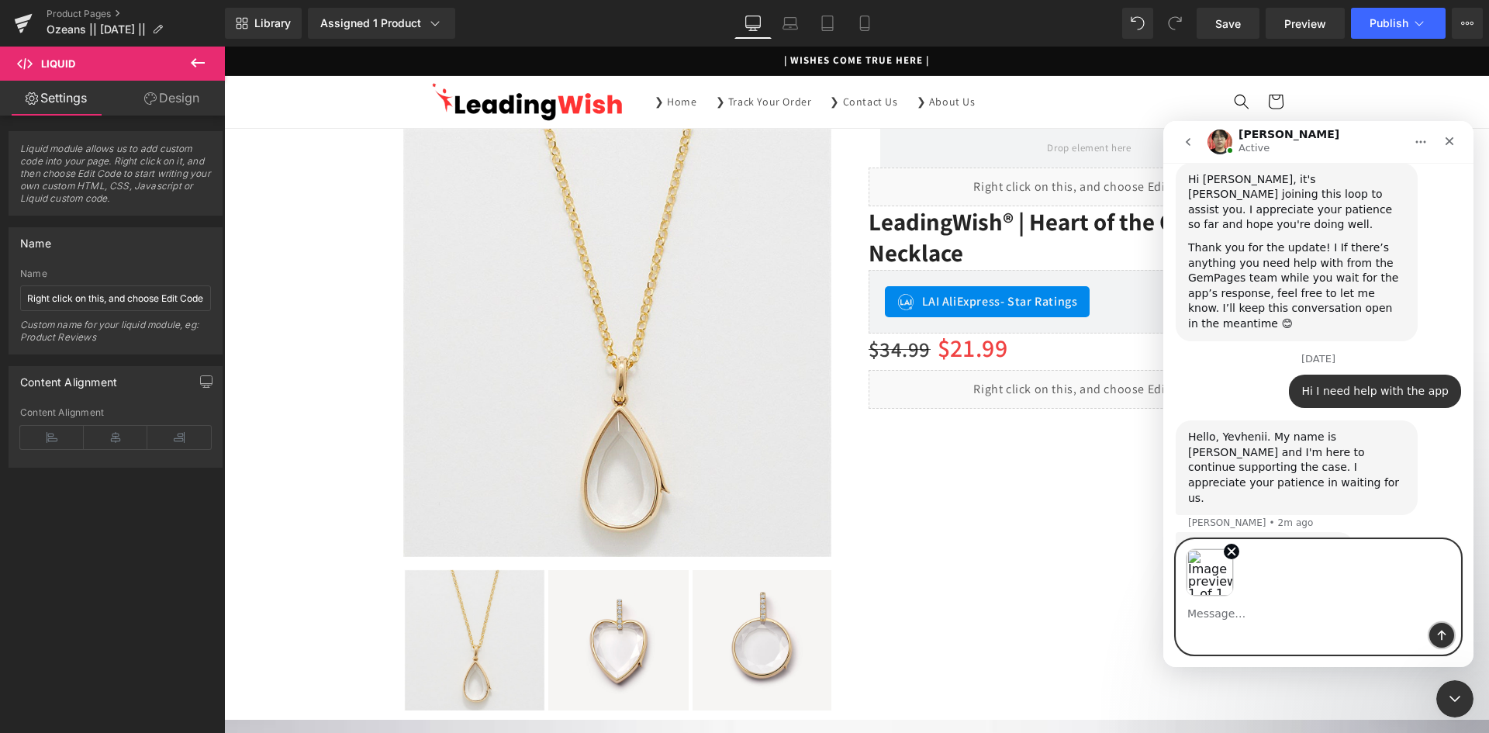
click at [1441, 630] on icon "Send a message…" at bounding box center [1441, 635] width 12 height 12
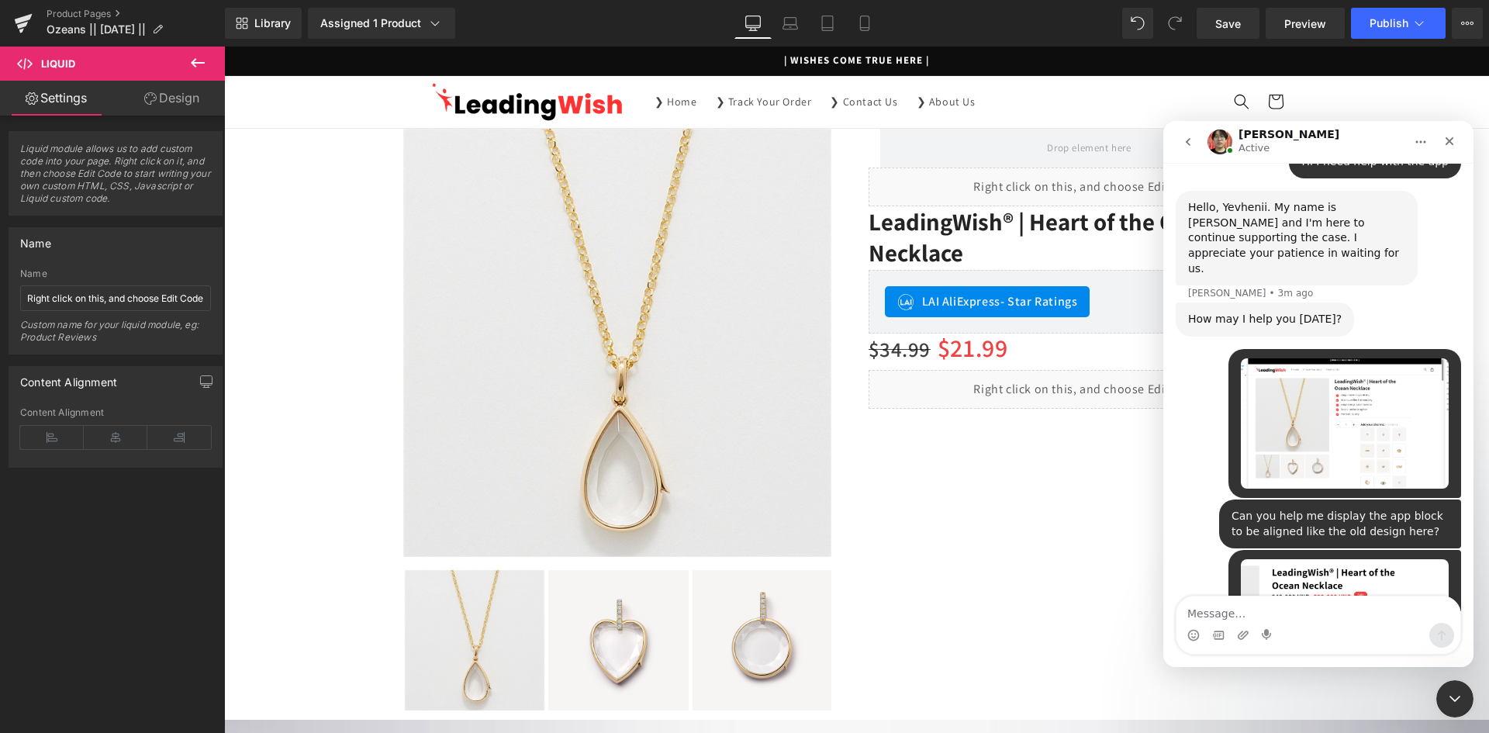
scroll to position [5380, 0]
click at [1228, 625] on div "Intercom messenger" at bounding box center [1318, 635] width 284 height 25
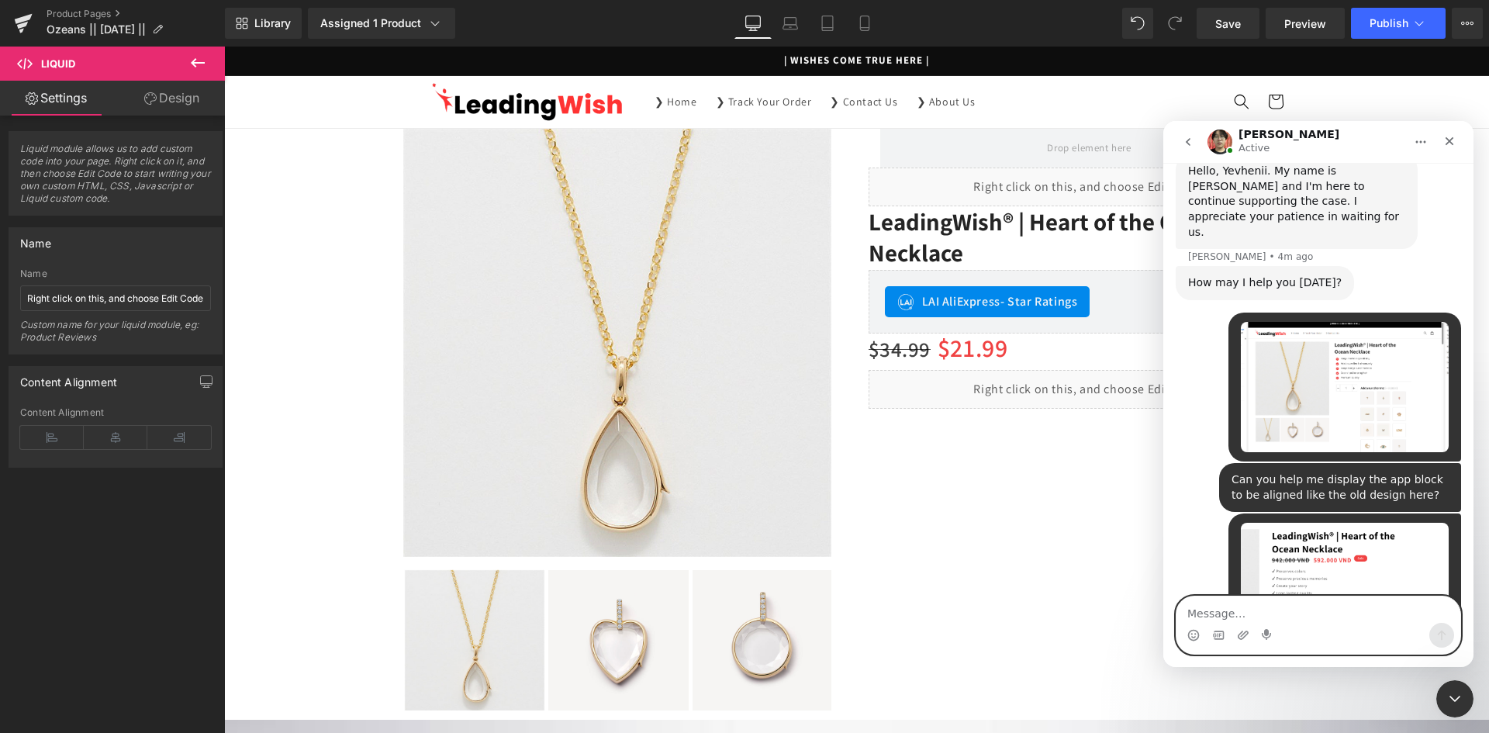
click at [1224, 617] on textarea "Message…" at bounding box center [1318, 609] width 284 height 26
type textarea "A"
type textarea "Yes"
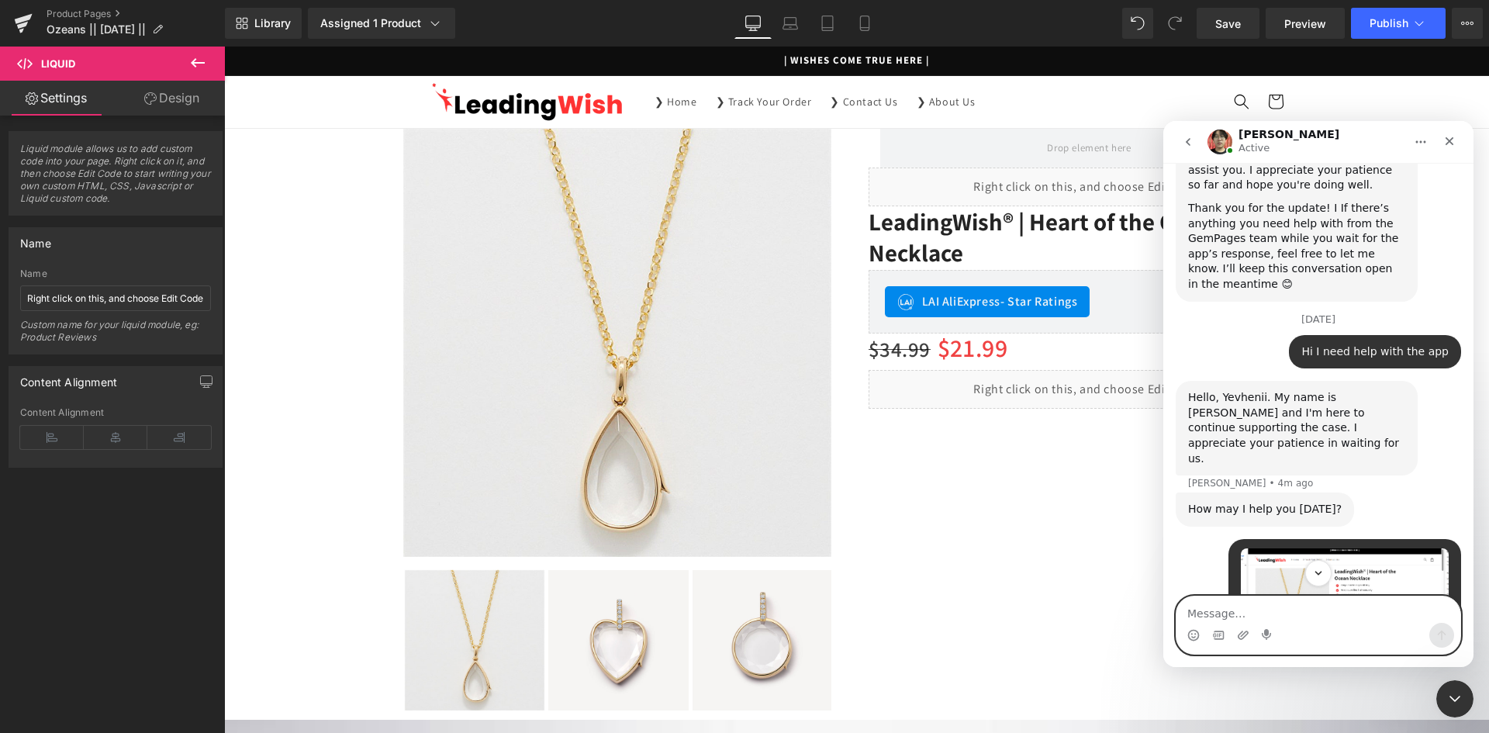
scroll to position [4956, 0]
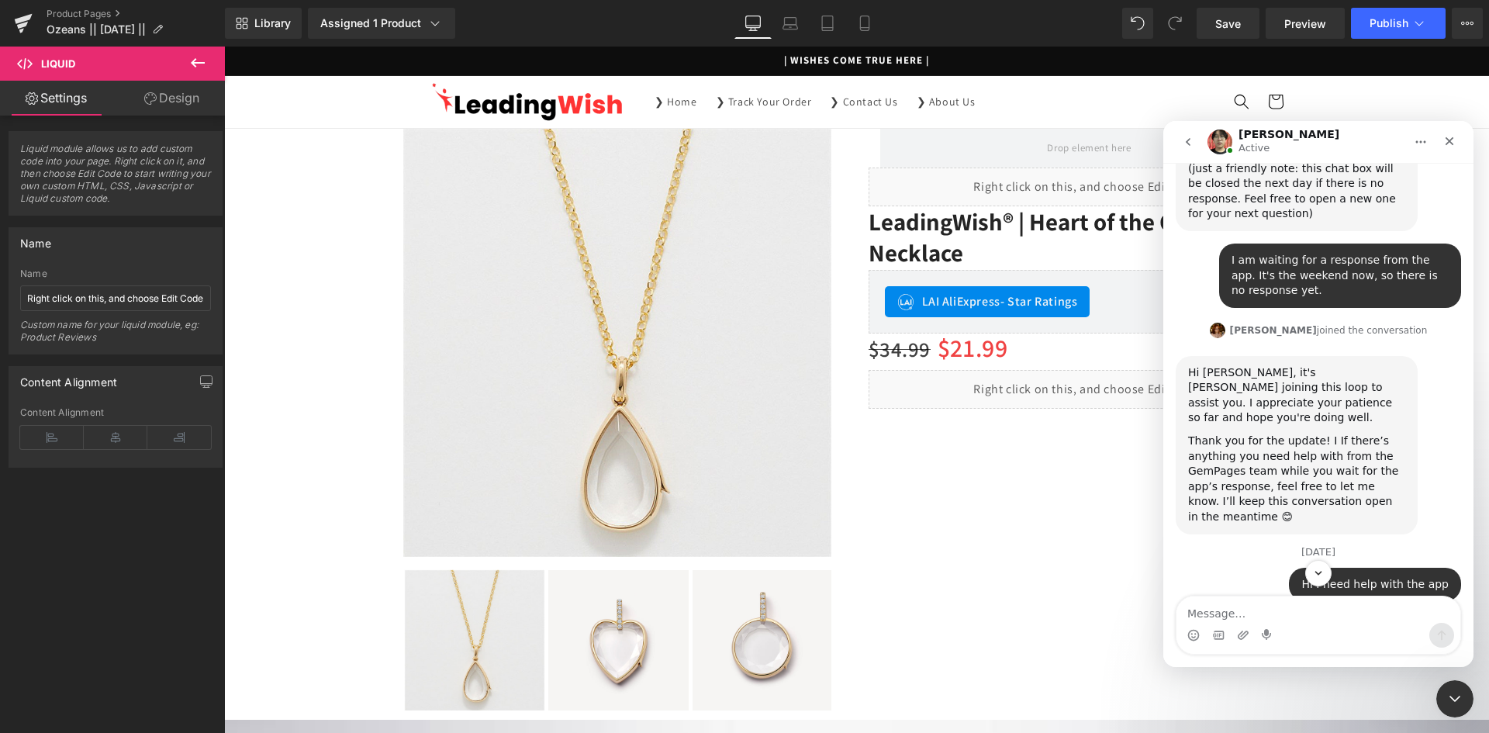
drag, startPoint x: 1220, startPoint y: 386, endPoint x: 1256, endPoint y: 393, distance: 37.1
click at [1256, 623] on div "Hello, Yevhenii. My name is [PERSON_NAME] and I'm here to continue supporting t…" at bounding box center [1296, 661] width 217 height 76
copy div "Yevhenii"
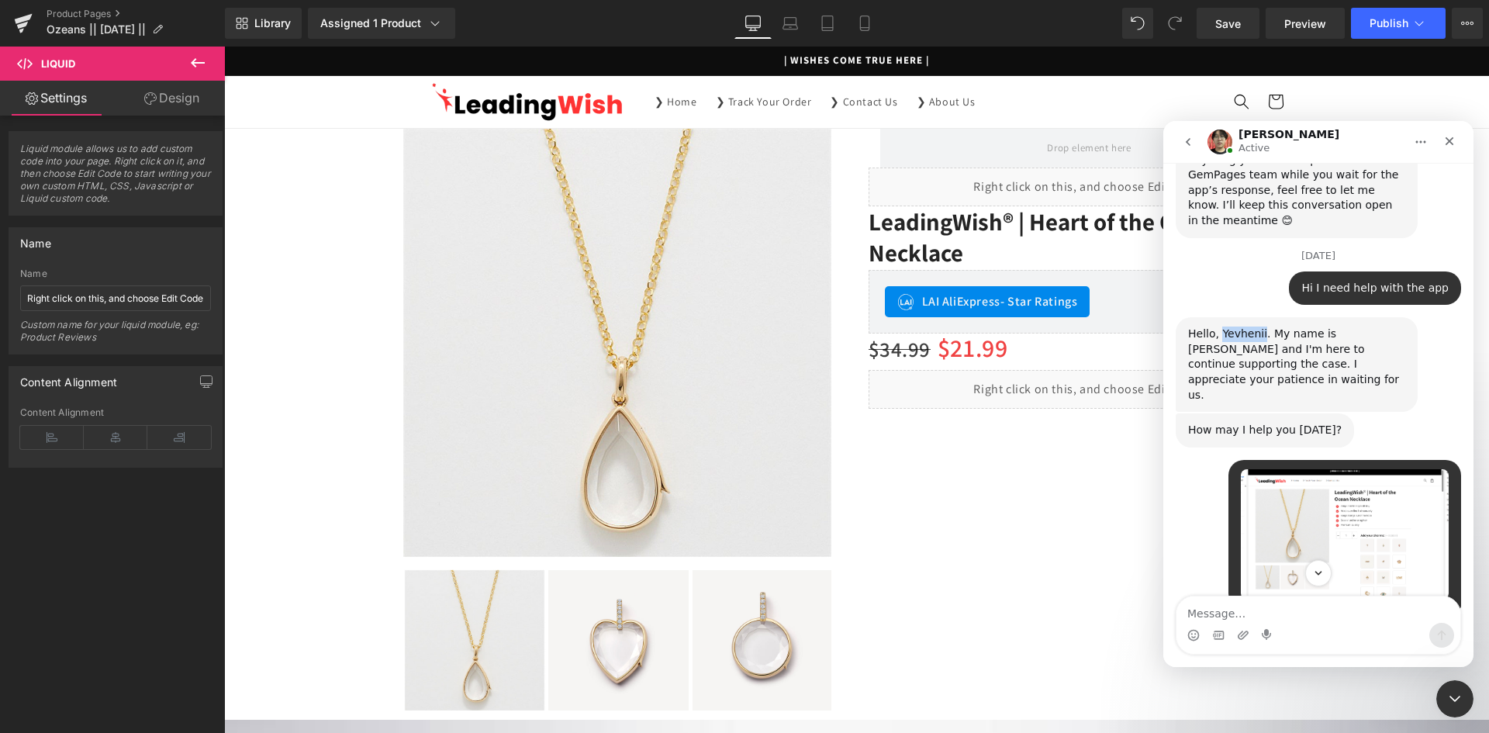
scroll to position [5251, 0]
click at [1264, 471] on img "Leading says…" at bounding box center [1345, 536] width 208 height 130
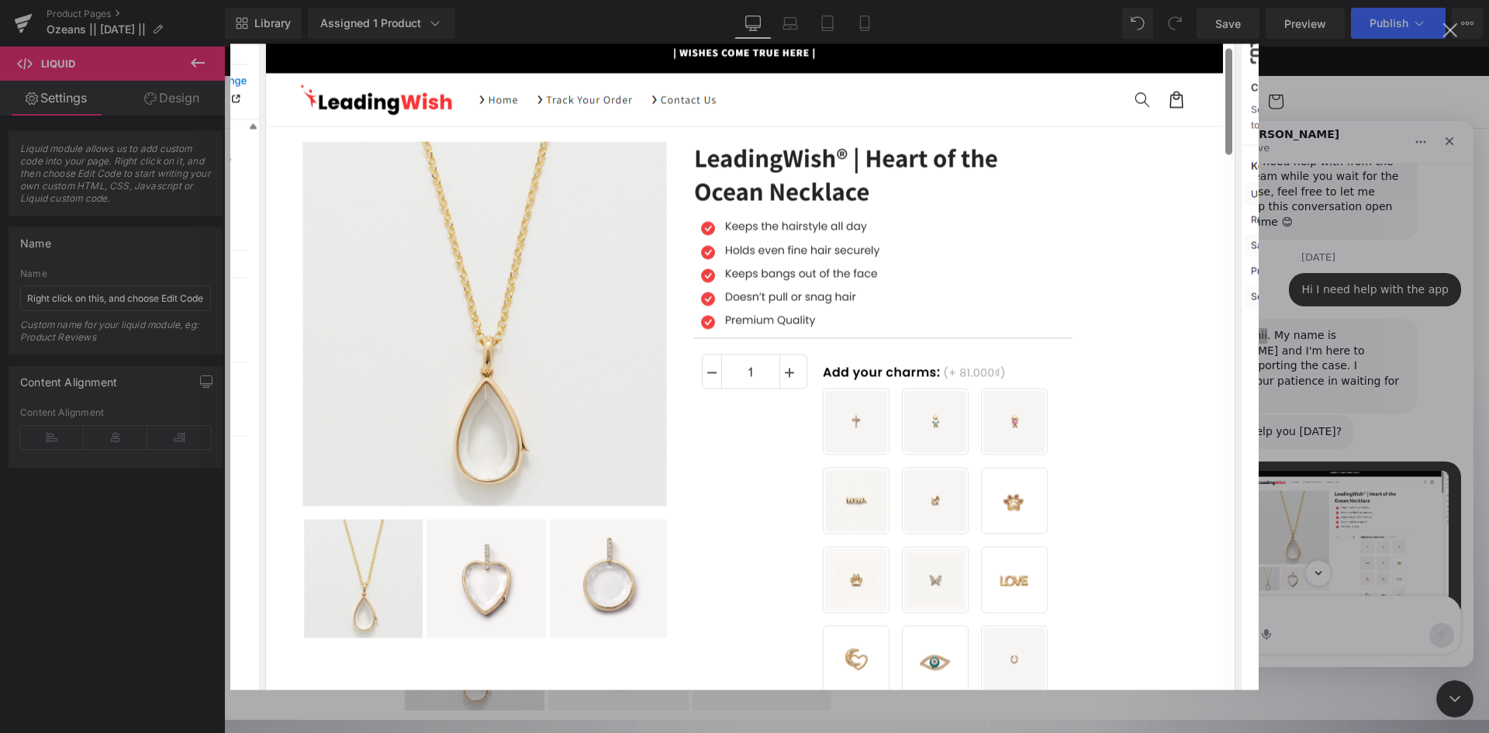
click at [1368, 164] on div "Intercom messenger" at bounding box center [744, 366] width 1489 height 733
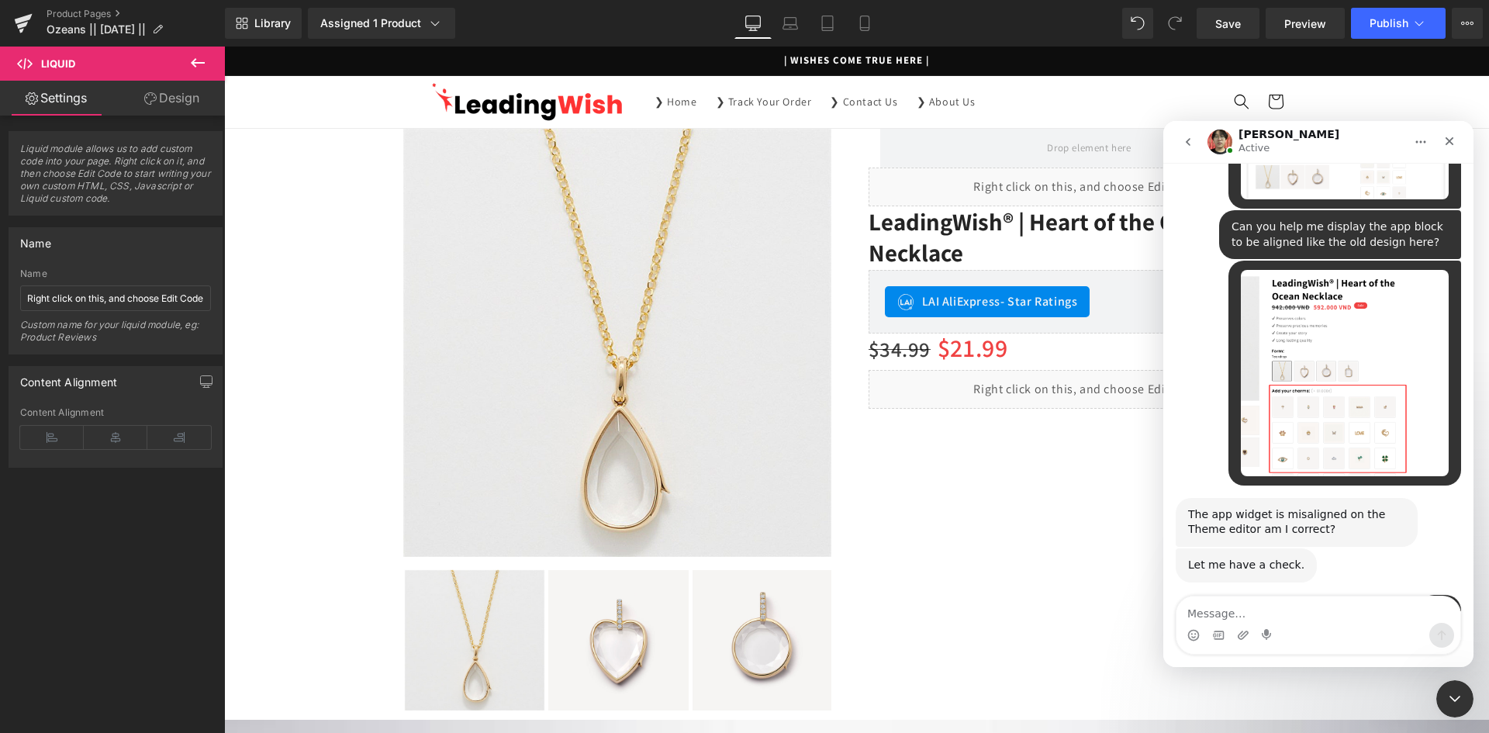
scroll to position [5712, 0]
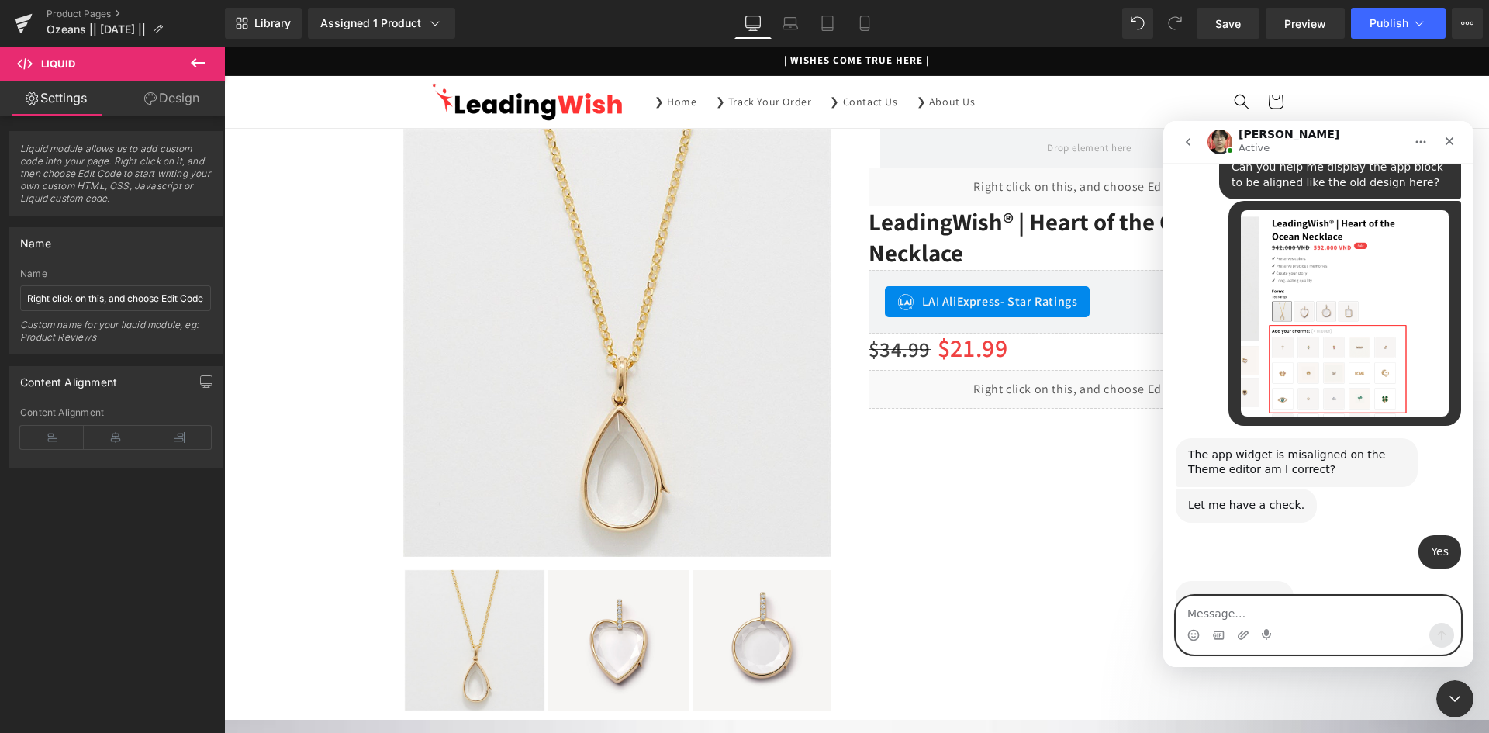
click at [1218, 612] on textarea "Message…" at bounding box center [1318, 609] width 284 height 26
type textarea "I will wait for your update."
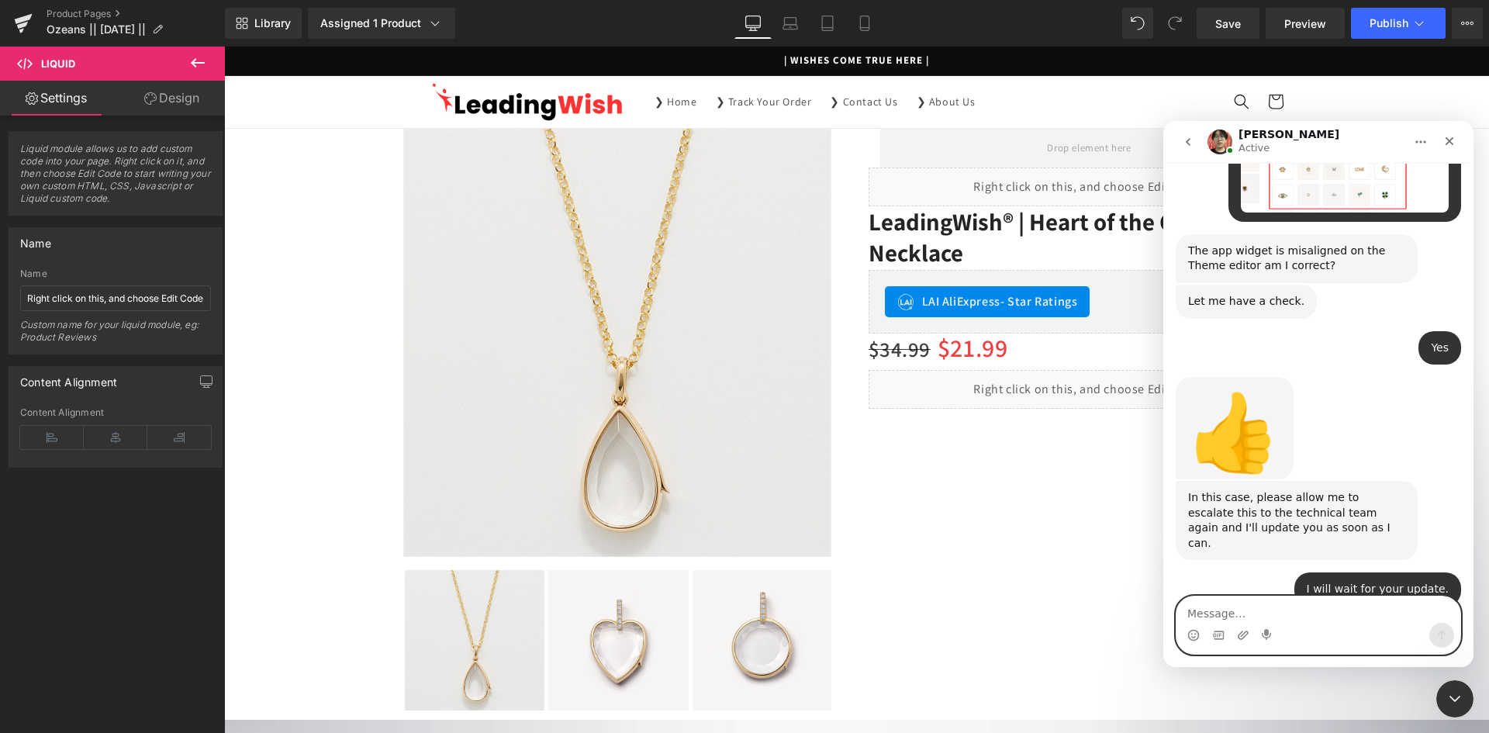
scroll to position [5856, 0]
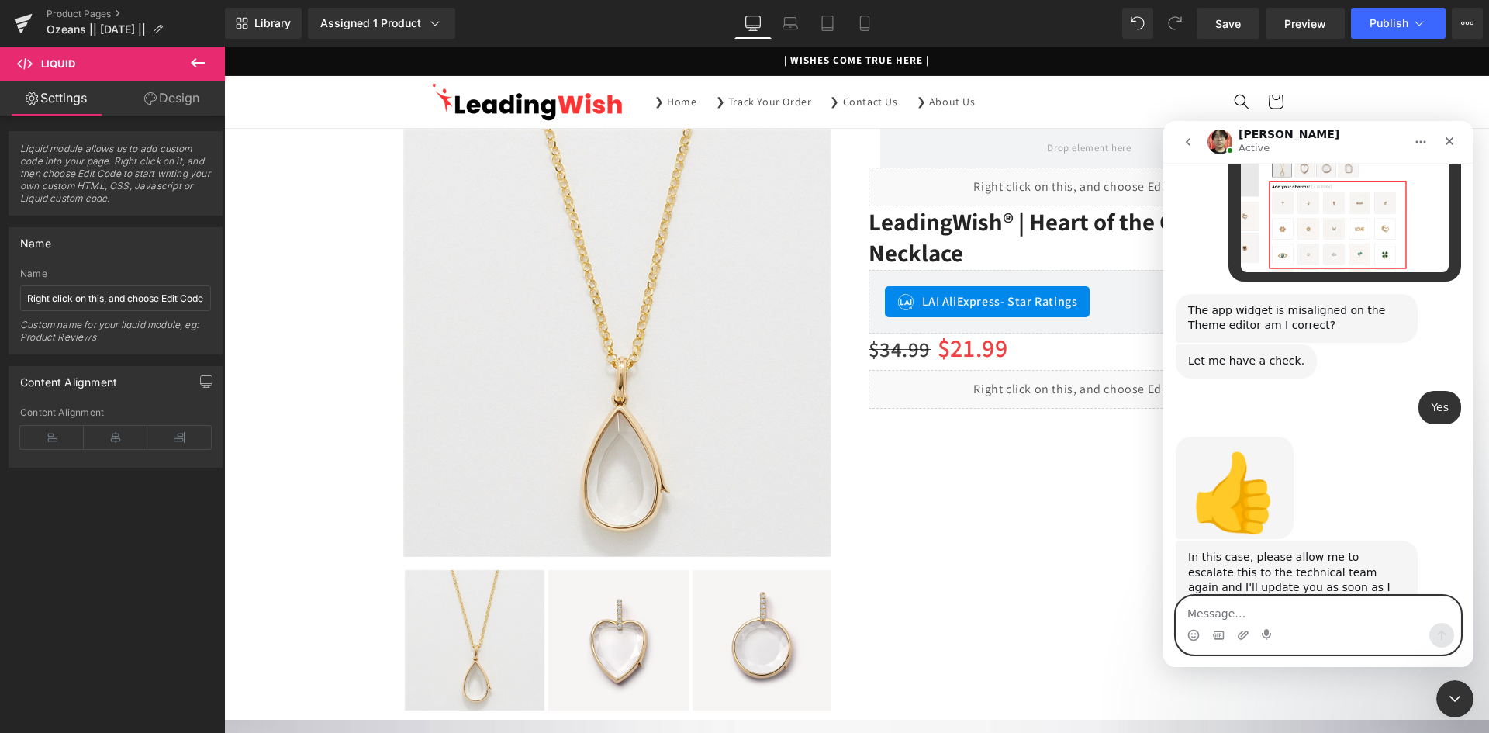
click at [1252, 609] on textarea "Message…" at bounding box center [1318, 609] width 284 height 26
type textarea "S"
type textarea "Please check on the draft theme"
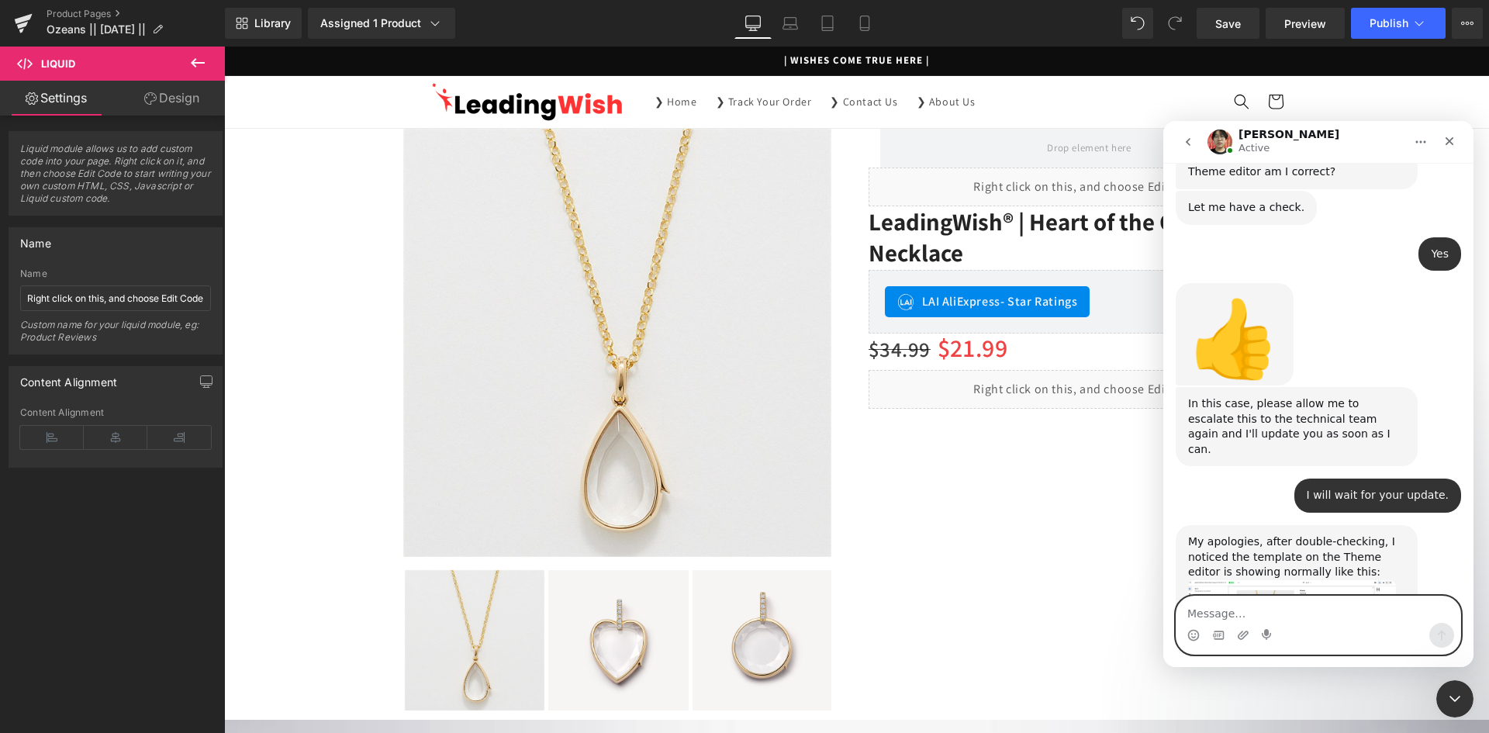
scroll to position [6017, 0]
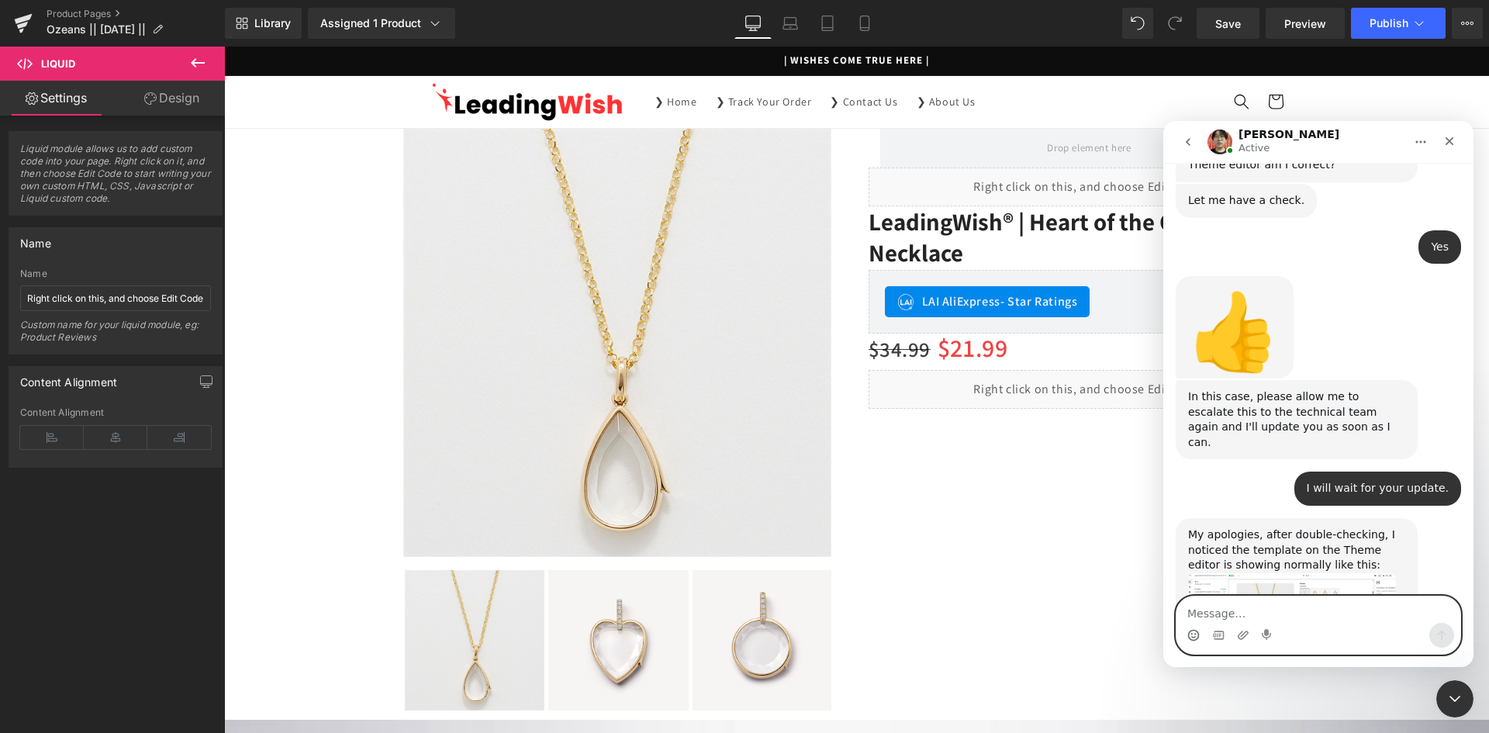
click at [1192, 640] on circle "Emoji picker" at bounding box center [1193, 635] width 10 height 10
click at [1221, 608] on textarea "Message…" at bounding box center [1318, 609] width 284 height 26
drag, startPoint x: 1196, startPoint y: 638, endPoint x: 1219, endPoint y: 616, distance: 32.4
click at [1196, 637] on icon "Emoji picker" at bounding box center [1193, 635] width 12 height 12
click at [1218, 635] on icon "Gif picker" at bounding box center [1218, 635] width 12 height 12
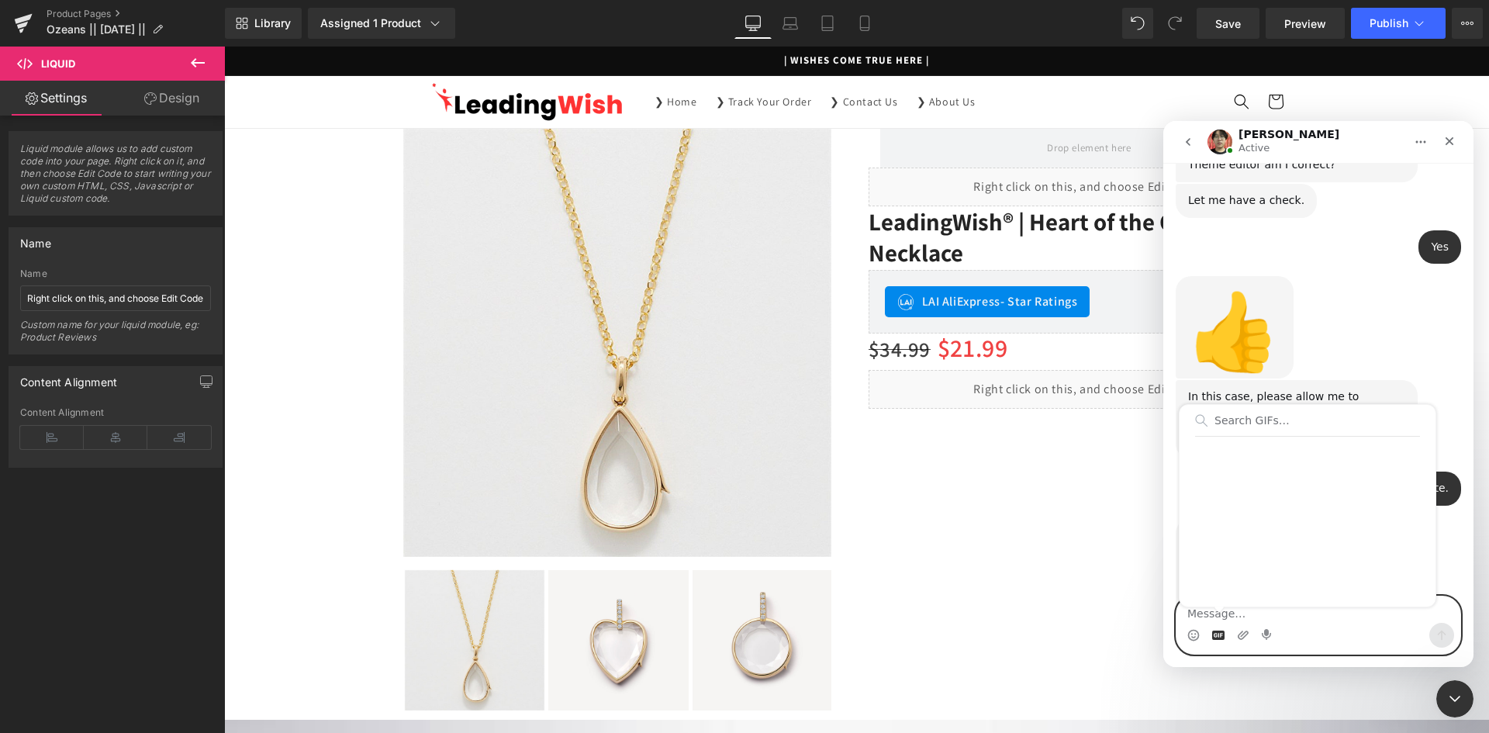
click at [1229, 601] on div "Intercom messenger" at bounding box center [1308, 519] width 256 height 167
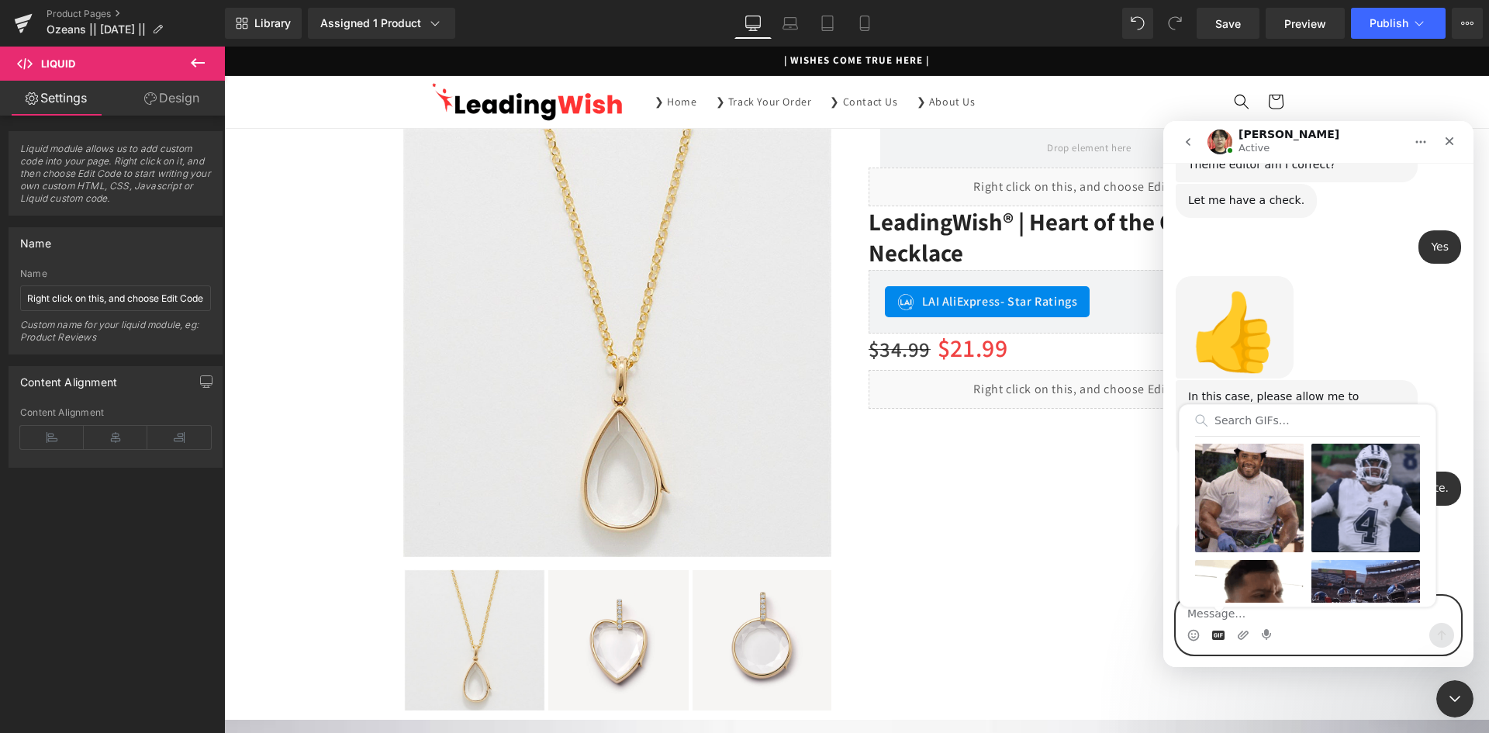
click at [1254, 617] on textarea "Message…" at bounding box center [1318, 609] width 284 height 26
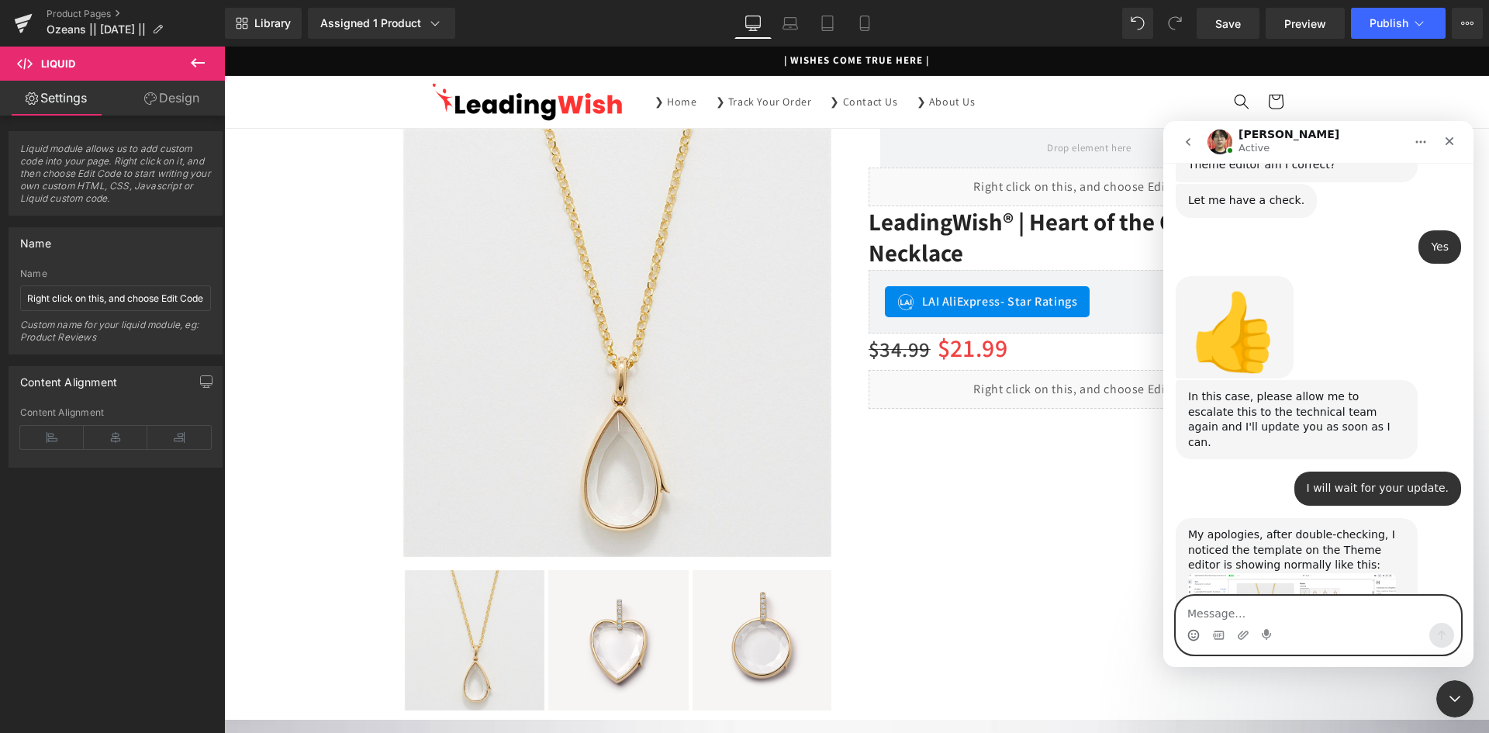
click at [1191, 634] on icon "Emoji picker" at bounding box center [1193, 634] width 5 height 2
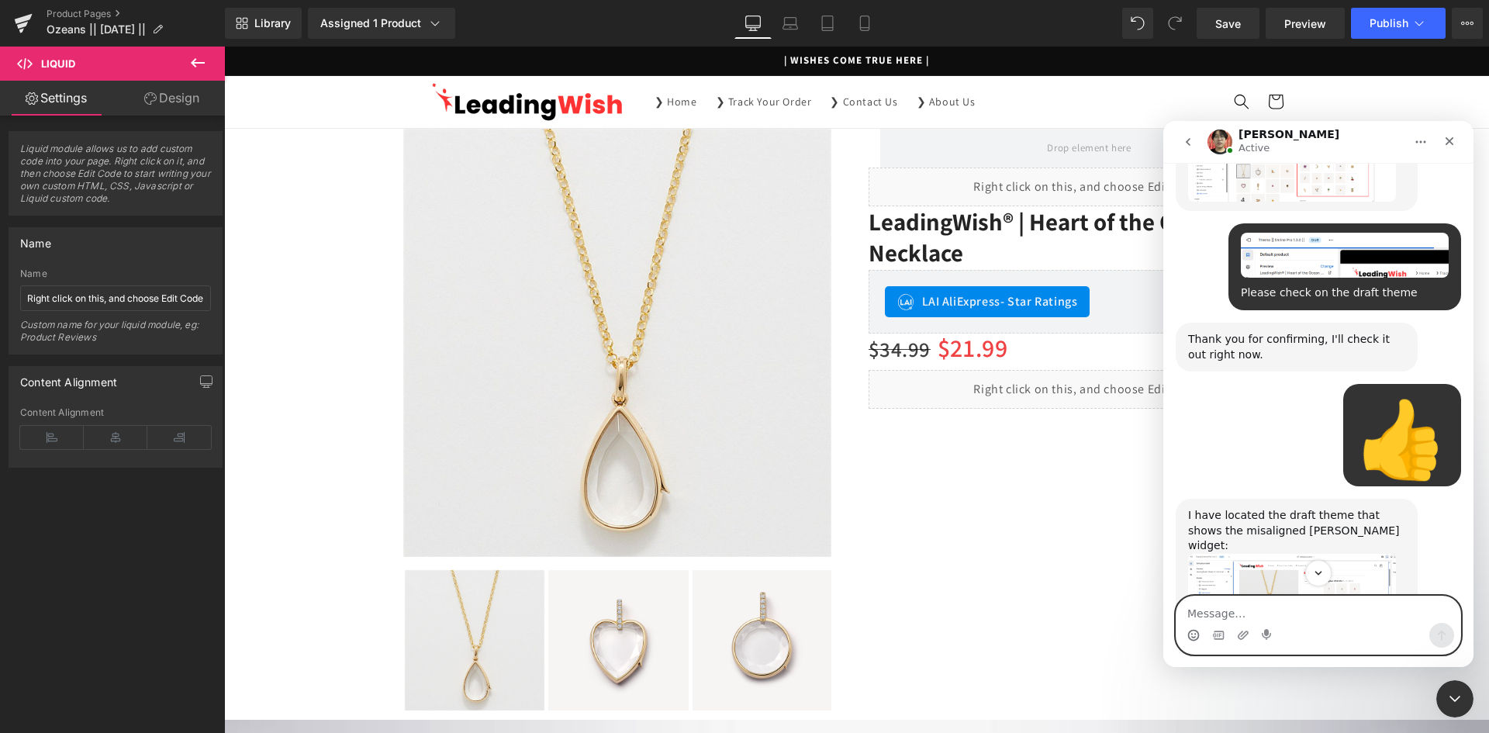
scroll to position [6573, 0]
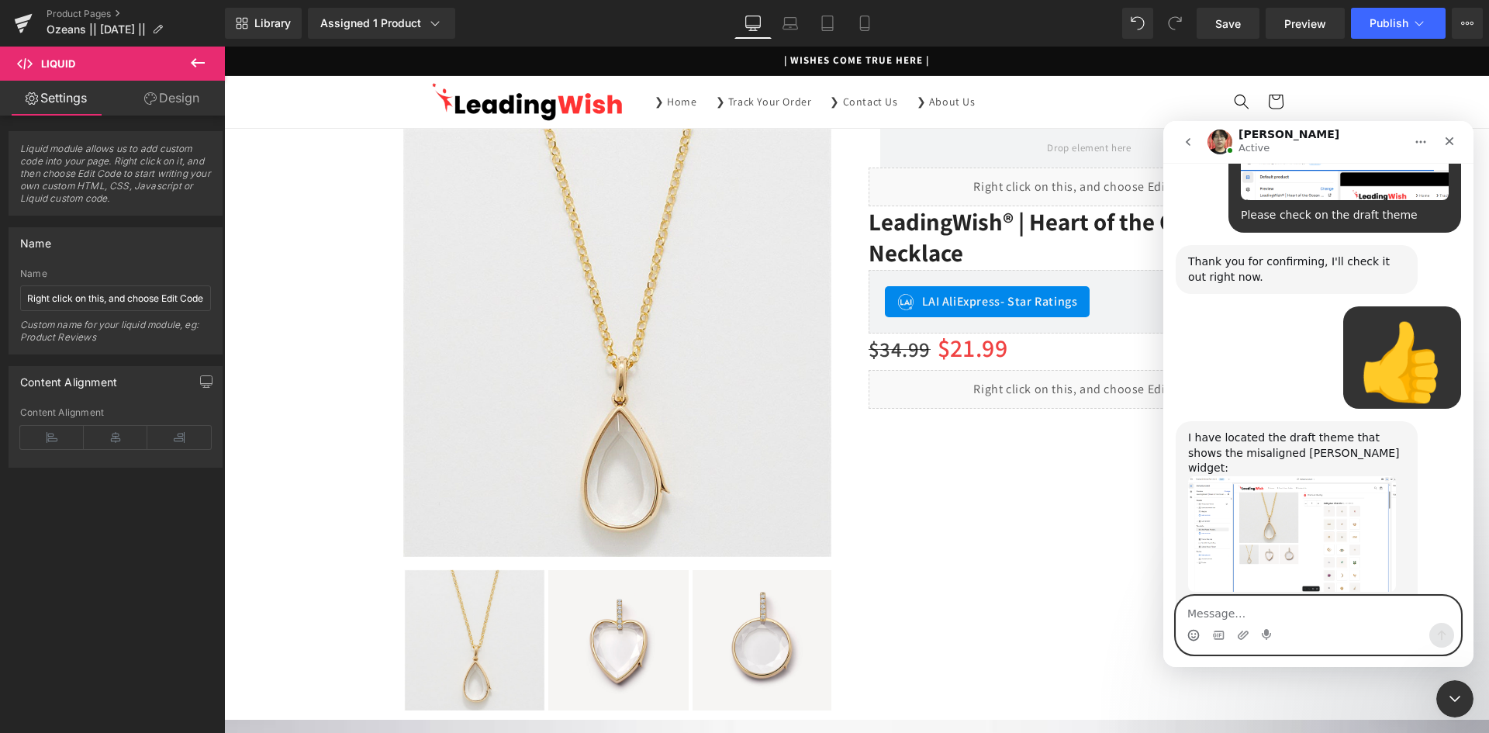
click at [1204, 615] on textarea "Message…" at bounding box center [1318, 609] width 284 height 26
type textarea "Okay [PERSON_NAME]"
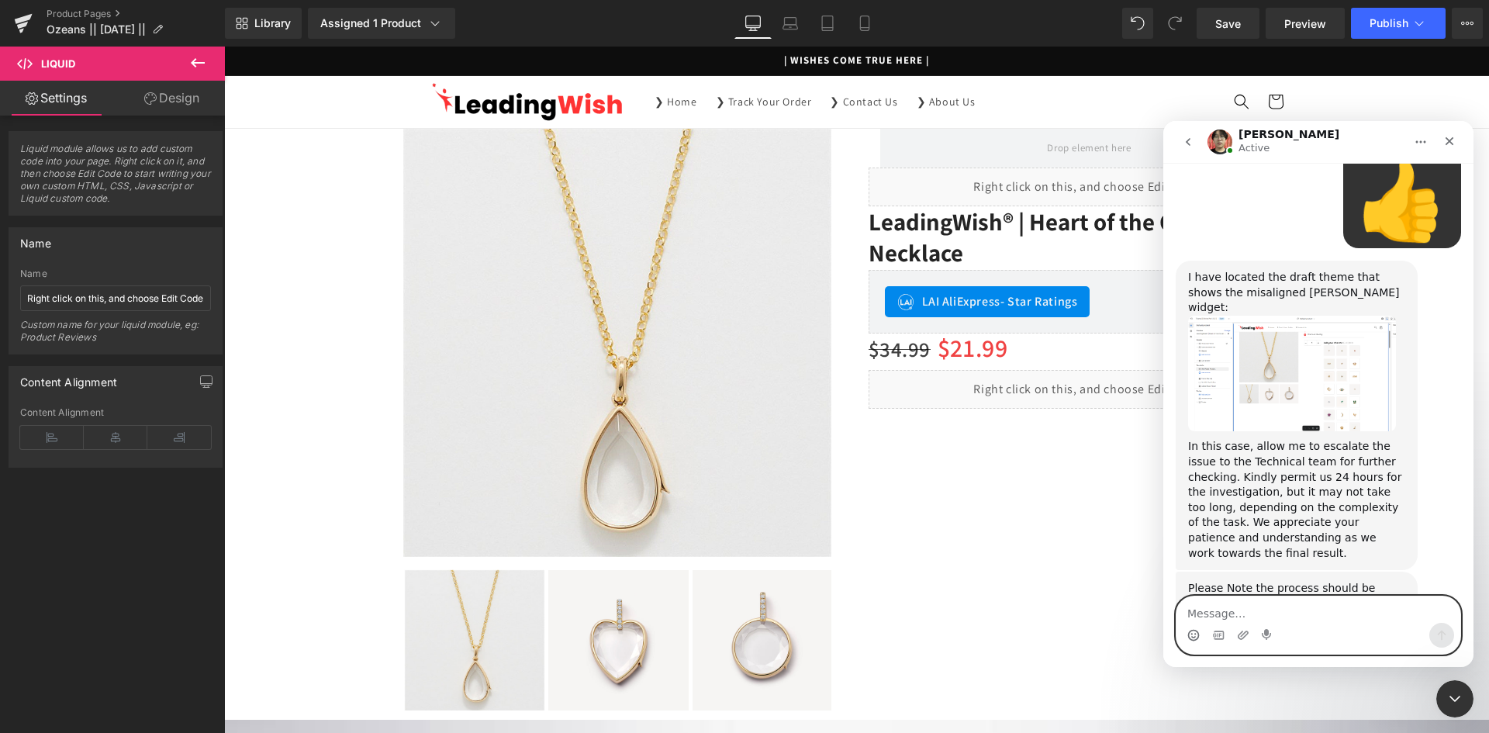
scroll to position [6734, 0]
